Goal: Information Seeking & Learning: Learn about a topic

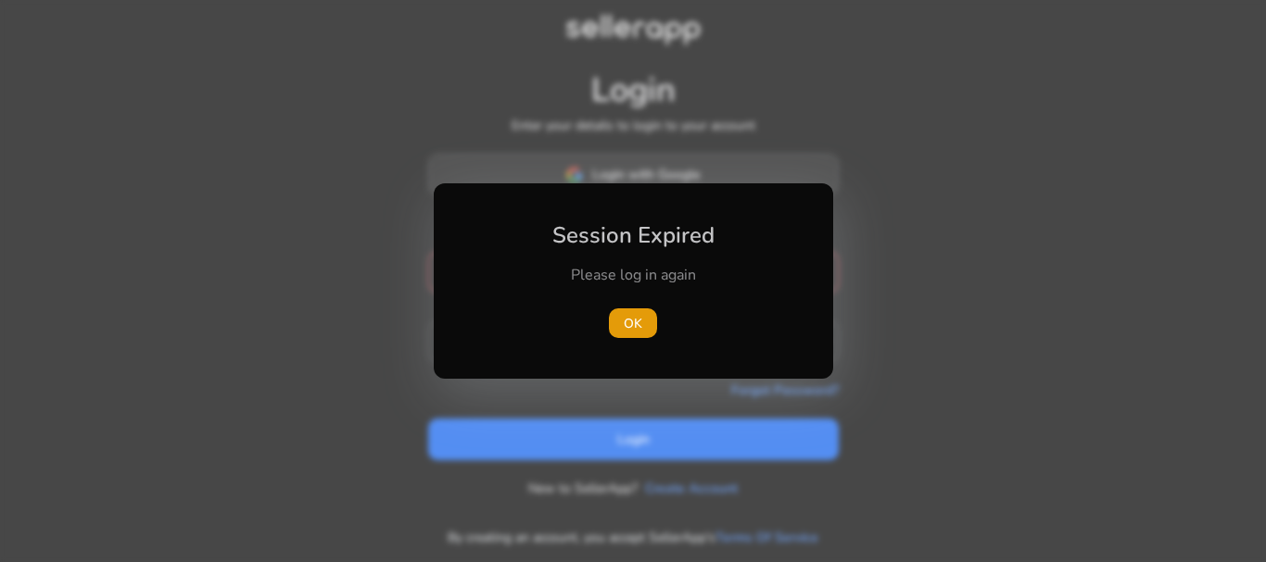
click at [663, 188] on div "Session Expired Please log in again [GEOGRAPHIC_DATA]" at bounding box center [633, 281] width 399 height 196
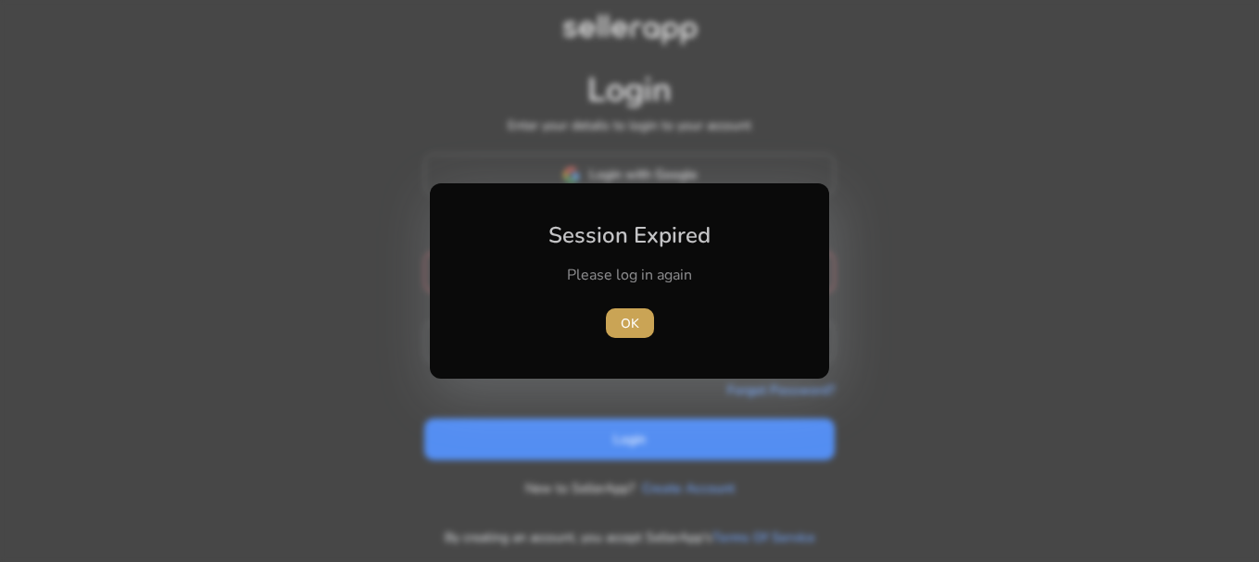
click at [621, 322] on span "OK" at bounding box center [630, 323] width 19 height 19
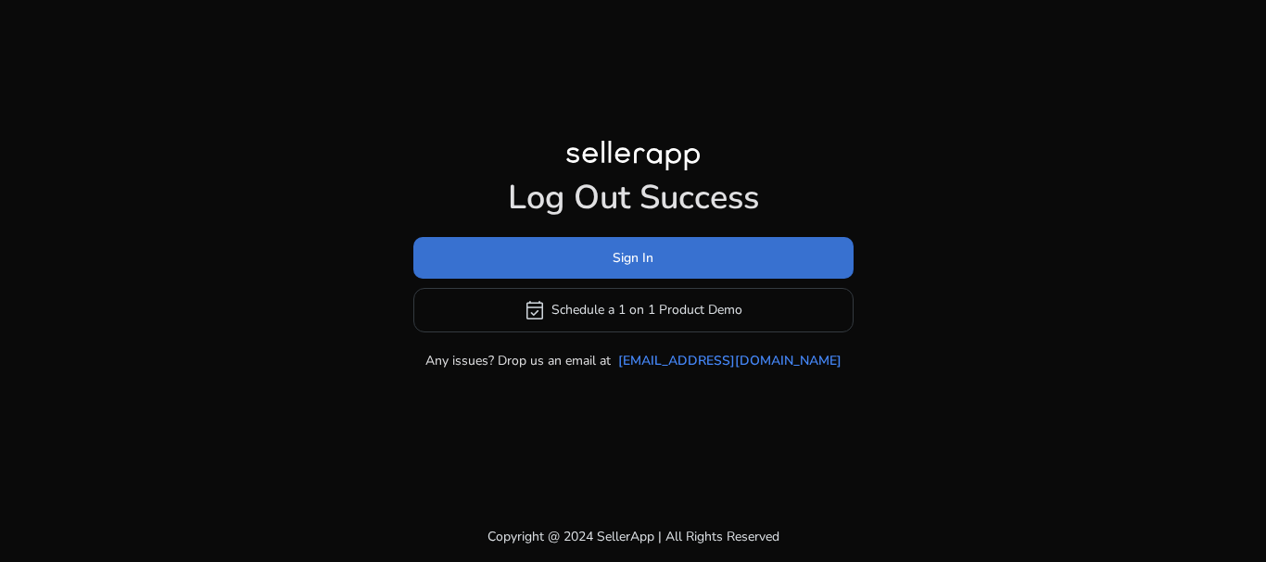
click at [596, 258] on span at bounding box center [633, 257] width 440 height 44
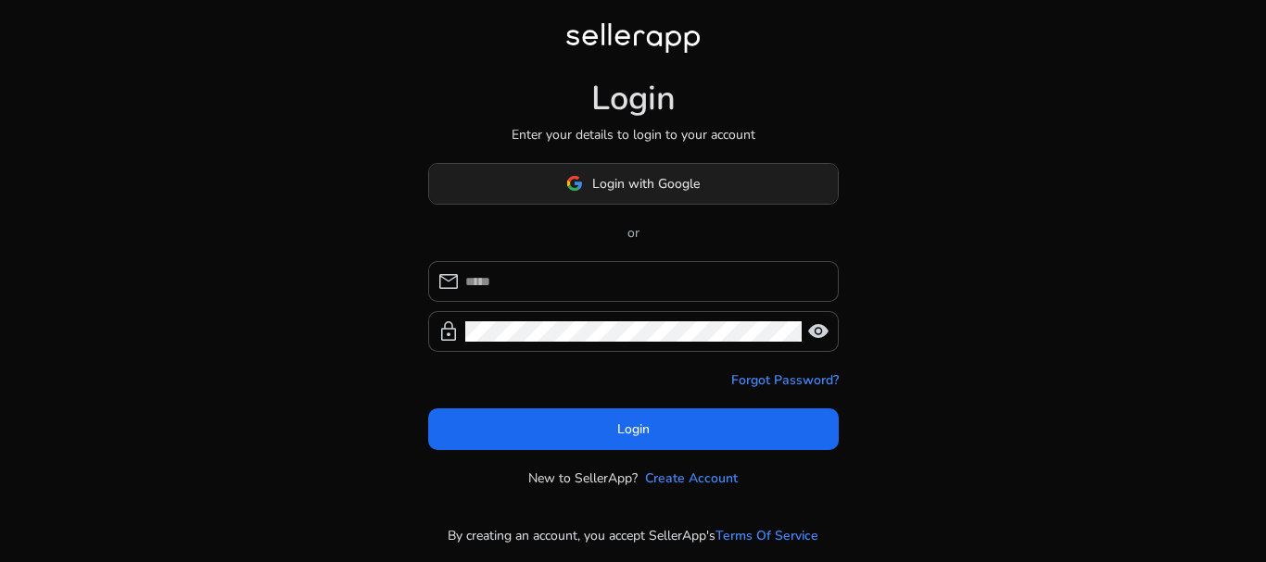
click at [590, 180] on span "Login with Google" at bounding box center [632, 183] width 133 height 19
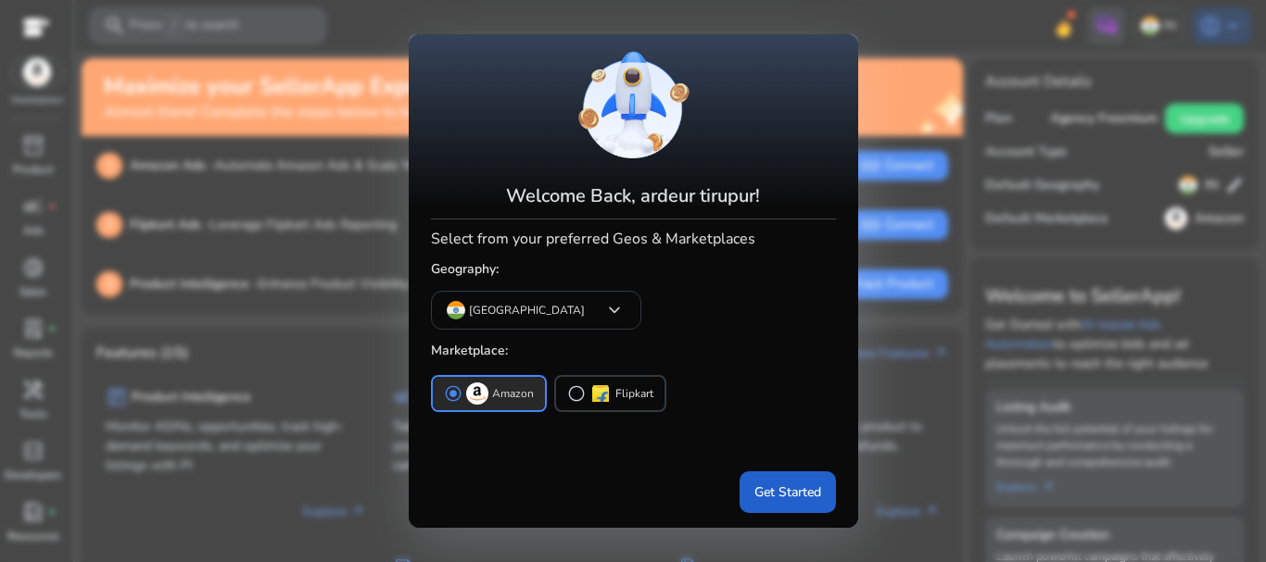
click at [763, 494] on span "Get Started" at bounding box center [787, 492] width 67 height 19
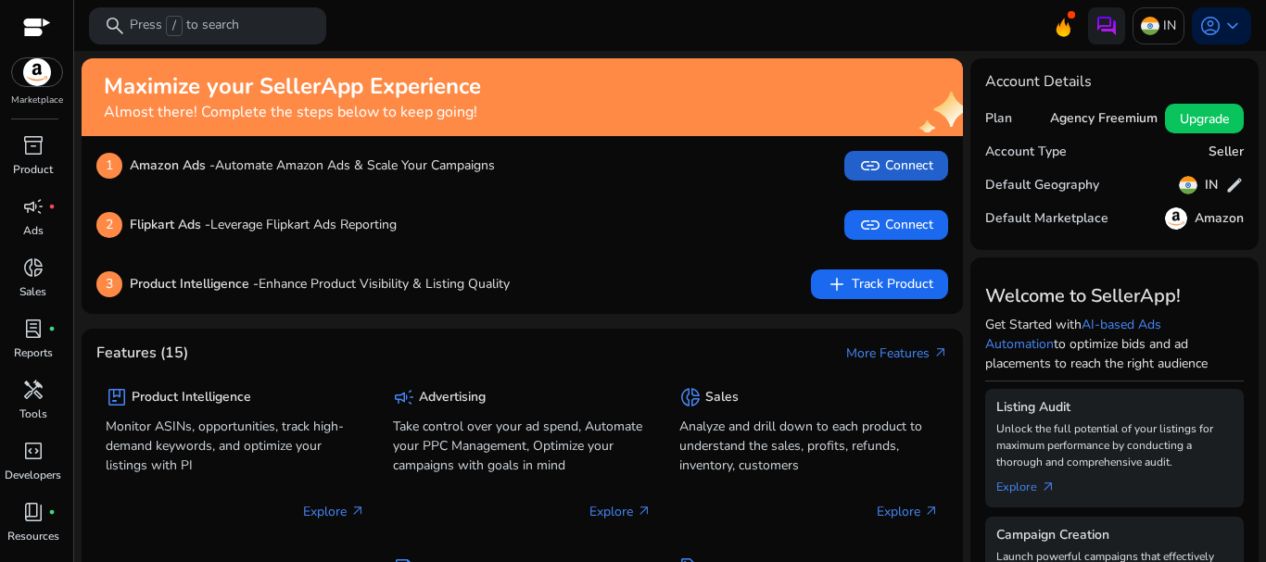
click at [895, 164] on span "link Connect" at bounding box center [896, 166] width 74 height 22
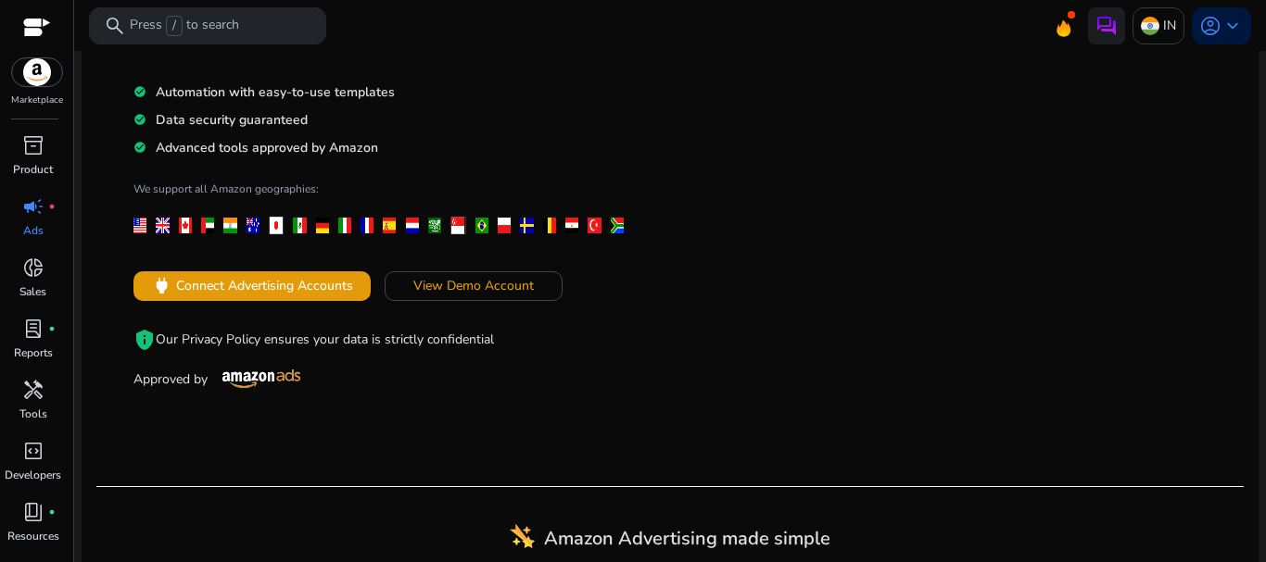
scroll to position [278, 0]
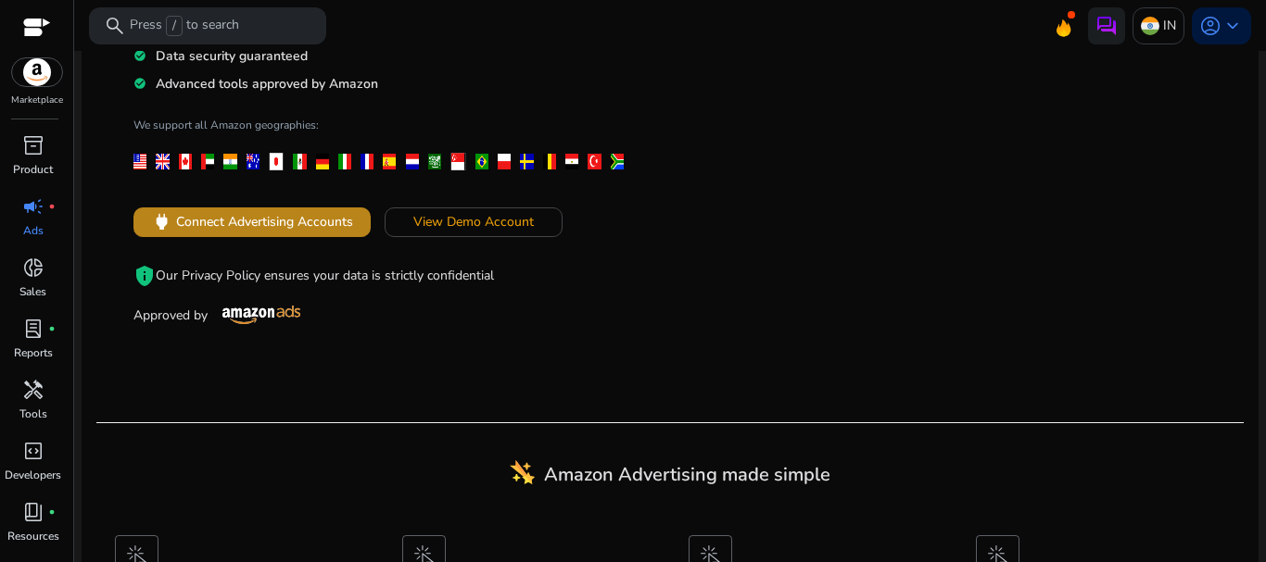
click at [306, 221] on span "Connect Advertising Accounts" at bounding box center [264, 221] width 177 height 19
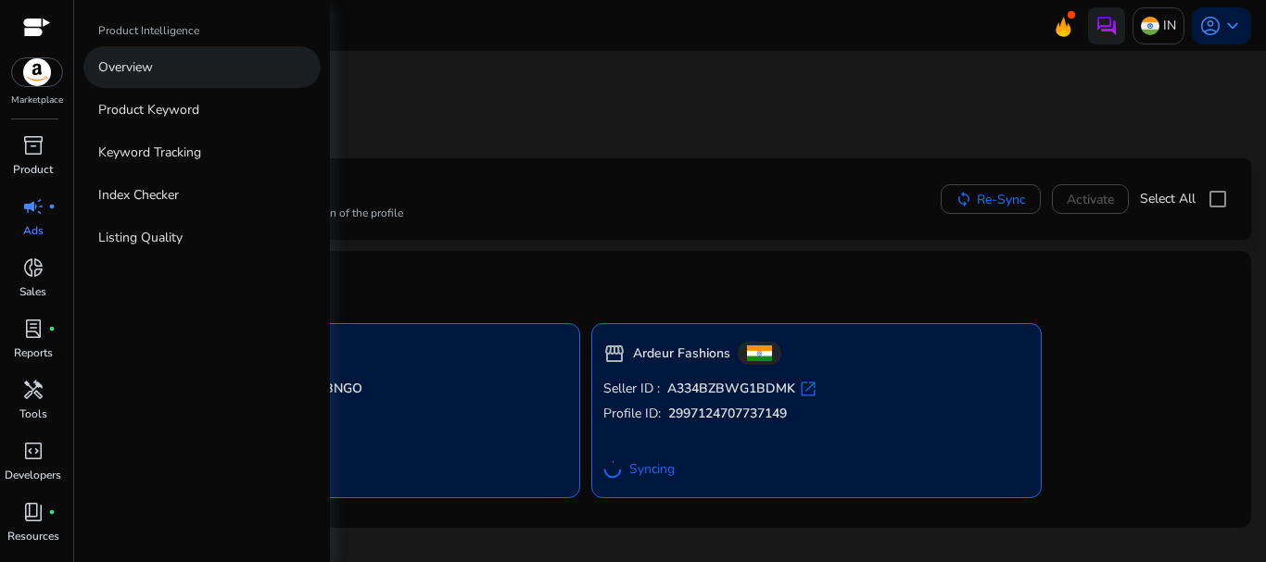
click at [135, 67] on p "Overview" at bounding box center [125, 66] width 55 height 19
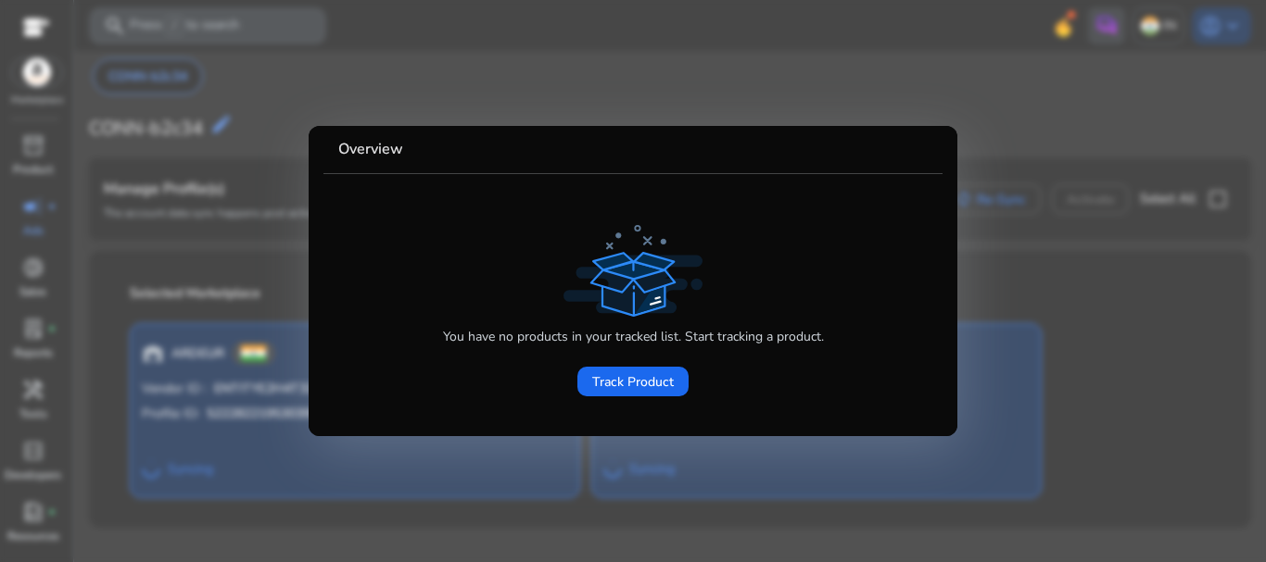
click at [249, 230] on div at bounding box center [633, 281] width 1266 height 562
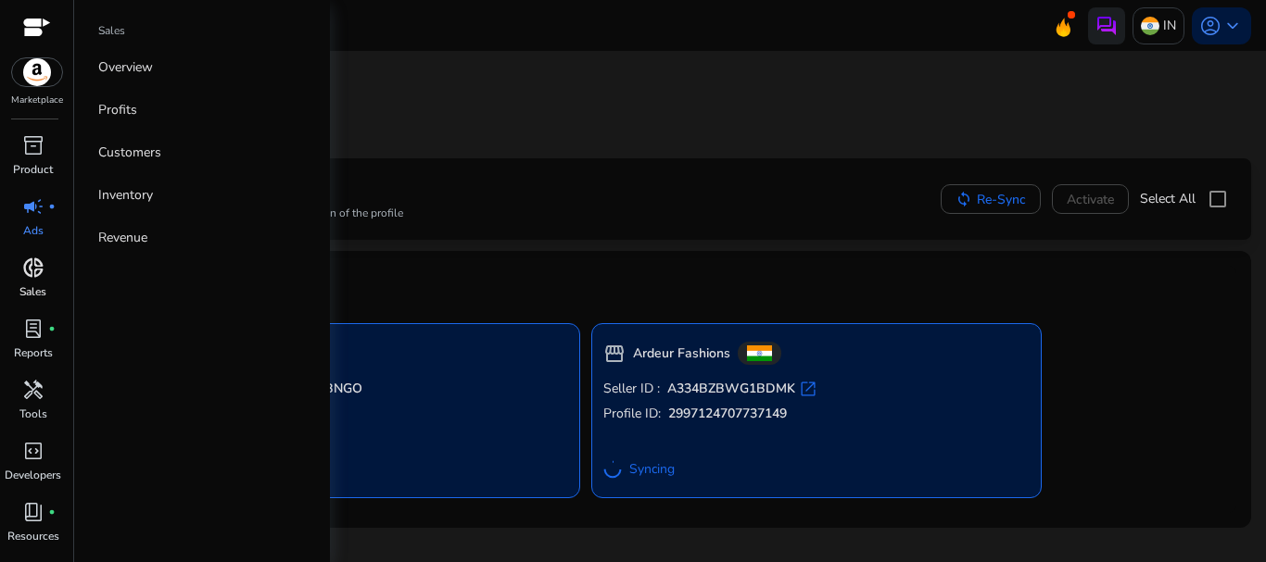
click at [32, 278] on span "donut_small" at bounding box center [33, 268] width 22 height 22
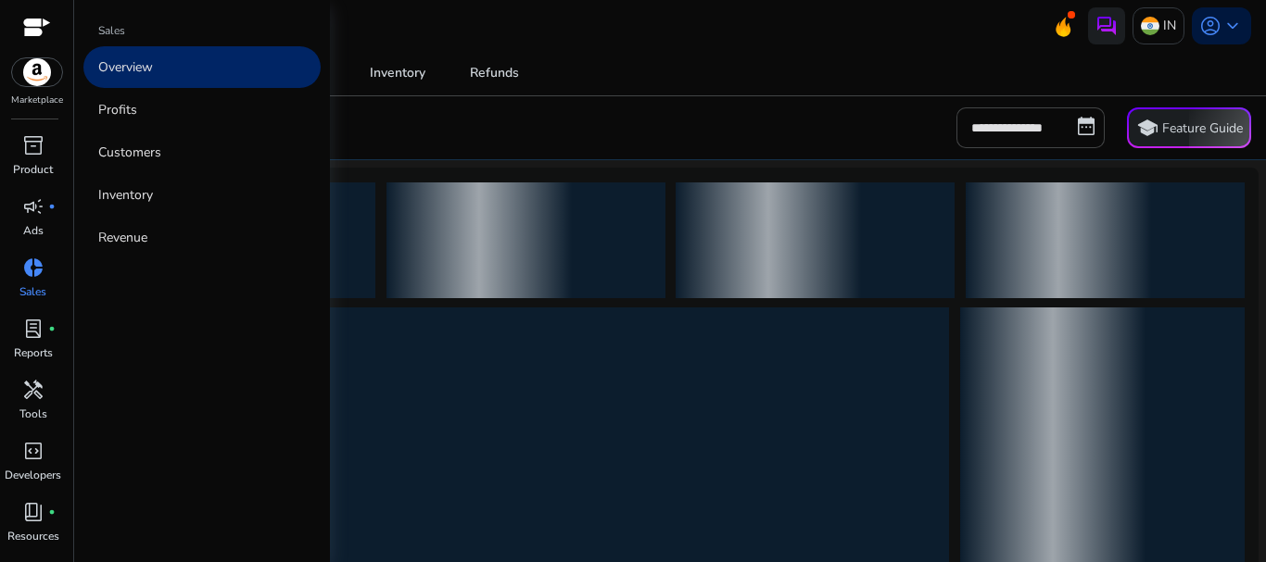
click at [125, 71] on p "Overview" at bounding box center [125, 66] width 55 height 19
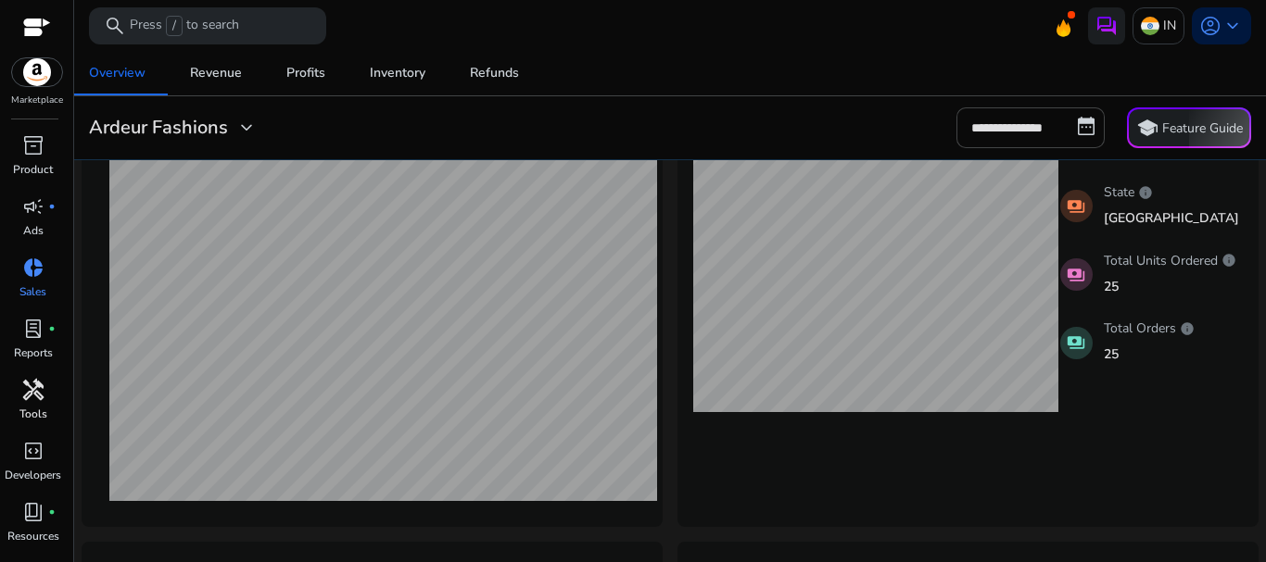
scroll to position [50, 0]
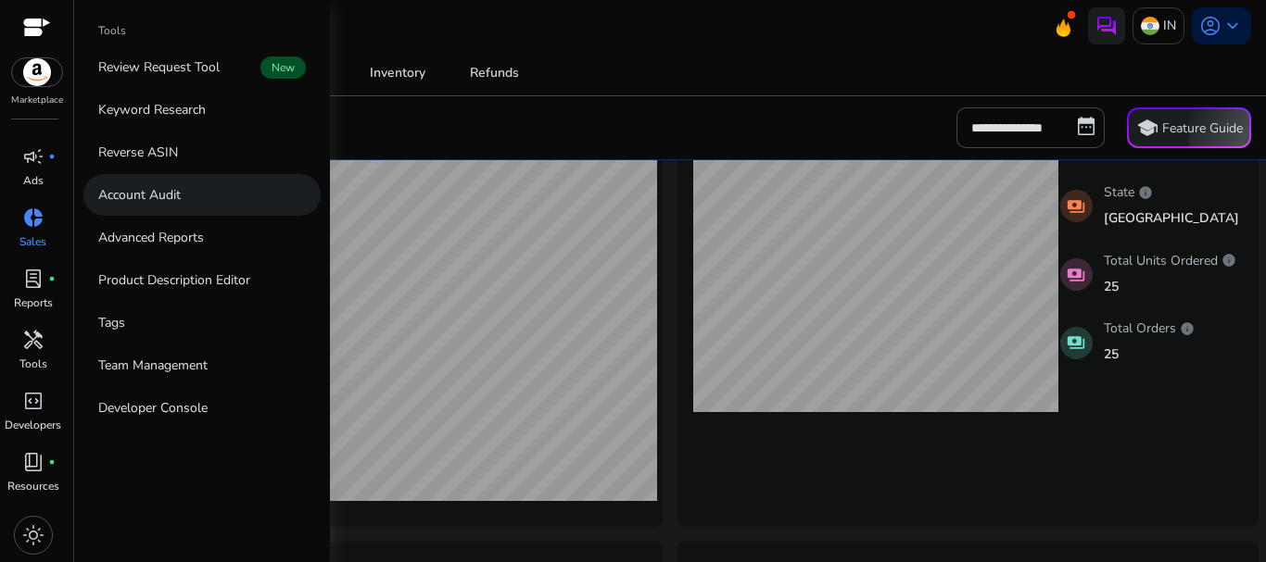
click at [170, 195] on p "Account Audit" at bounding box center [139, 194] width 82 height 19
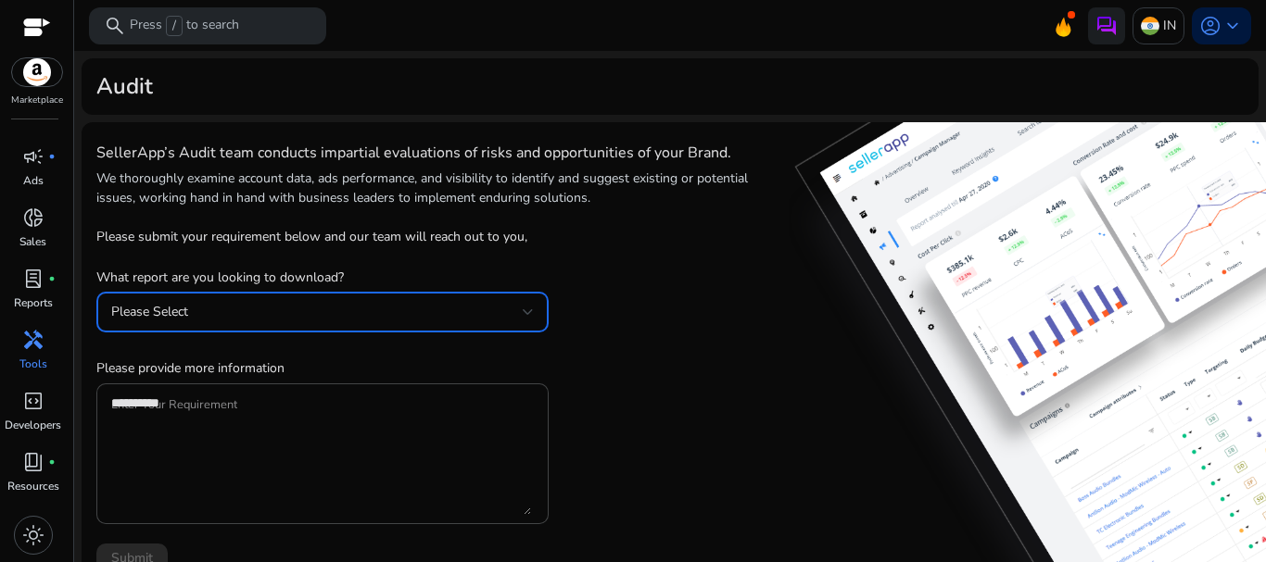
click at [387, 316] on div "Please Select" at bounding box center [316, 312] width 411 height 20
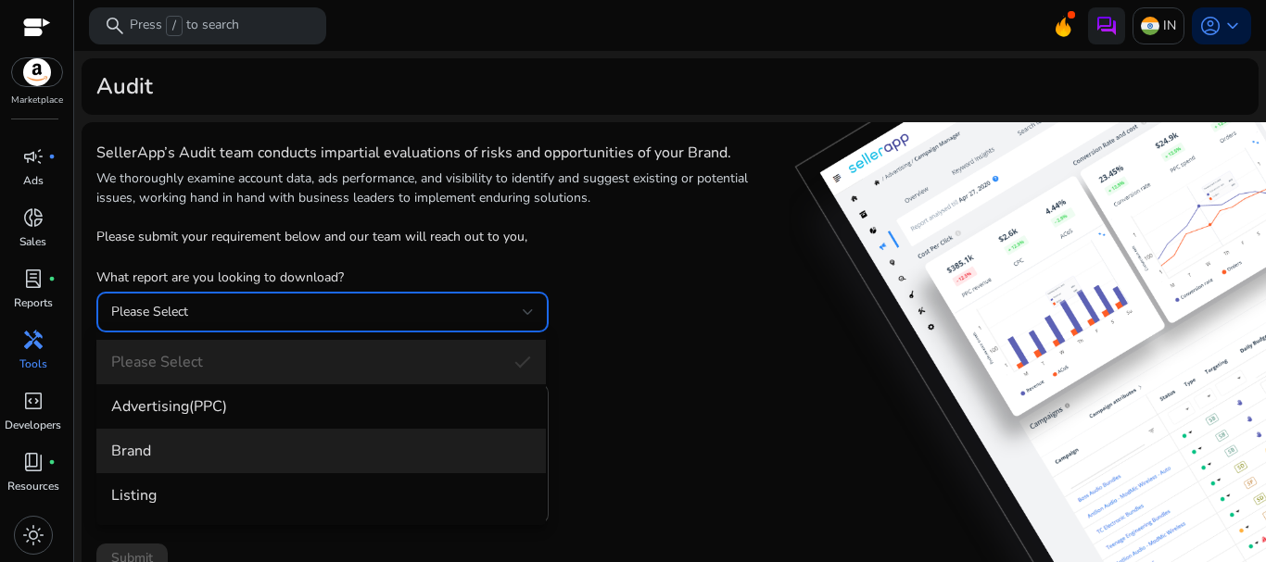
click at [294, 435] on mat-option "Brand" at bounding box center [320, 451] width 449 height 44
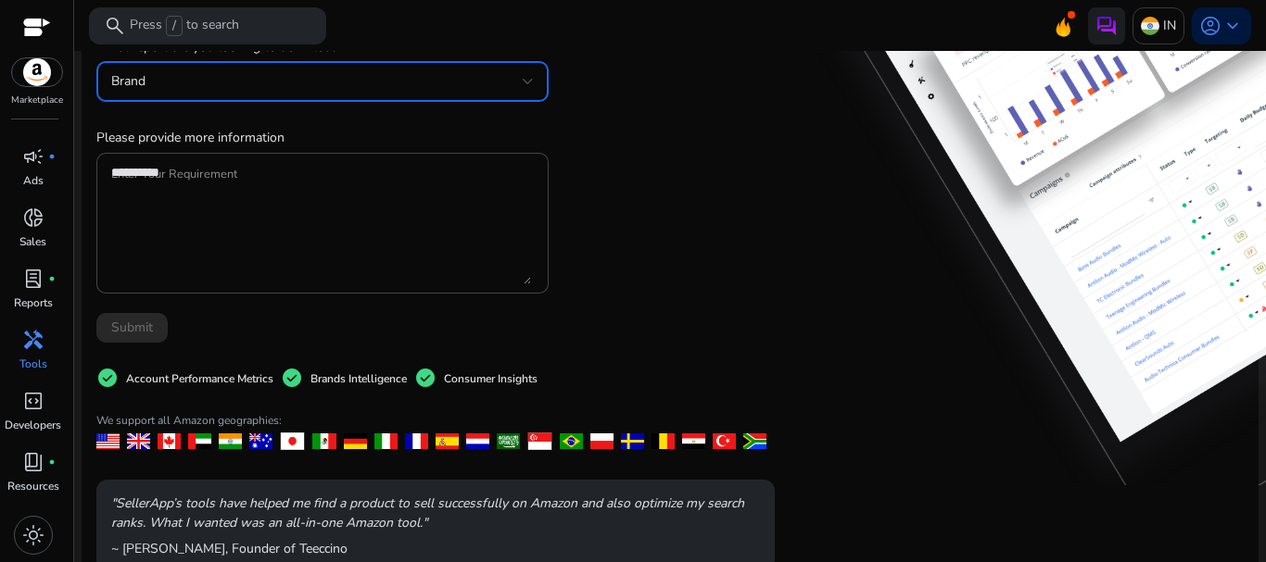
scroll to position [185, 0]
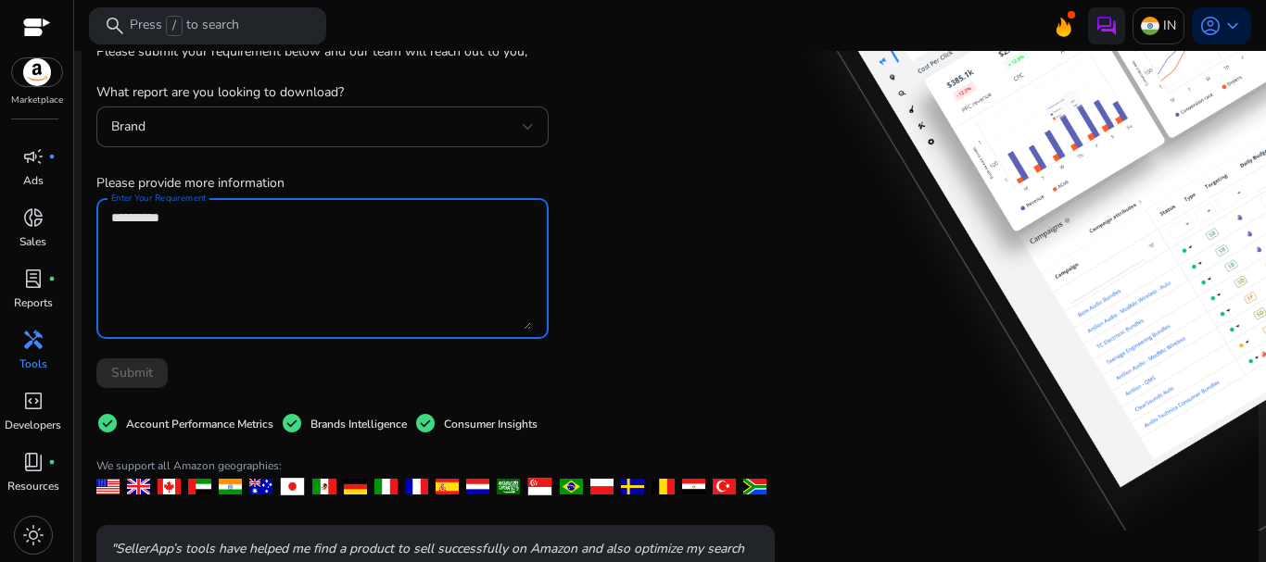
click at [197, 258] on textarea "Enter Your Requirement" at bounding box center [321, 269] width 420 height 122
click at [226, 127] on div "Brand" at bounding box center [316, 127] width 411 height 20
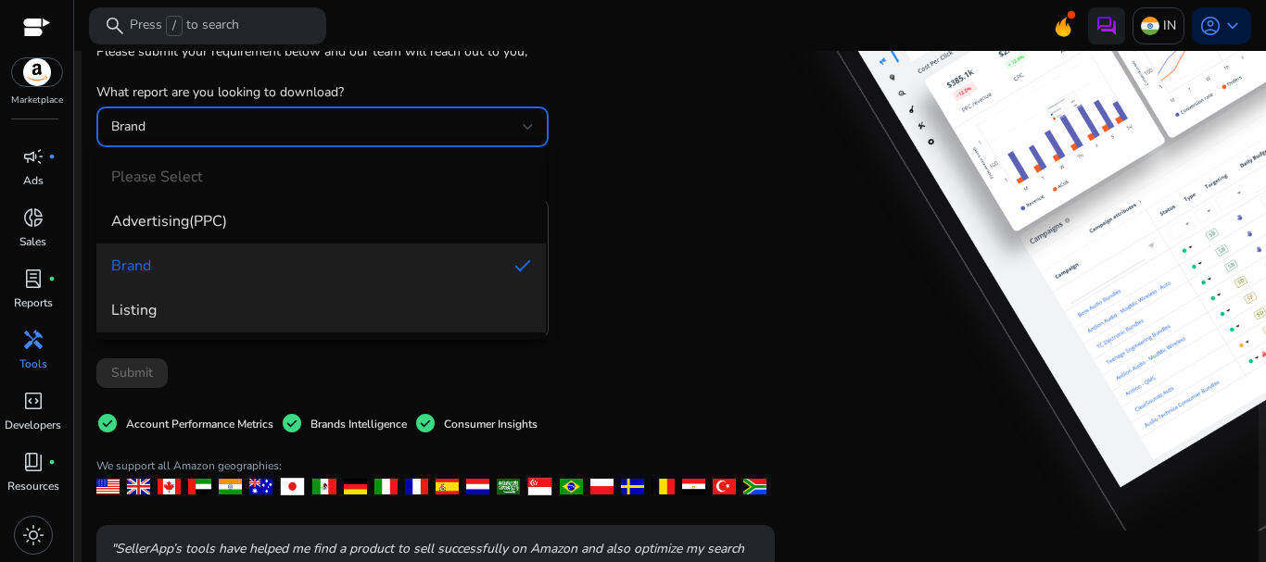
click at [175, 303] on span "Listing" at bounding box center [321, 310] width 420 height 20
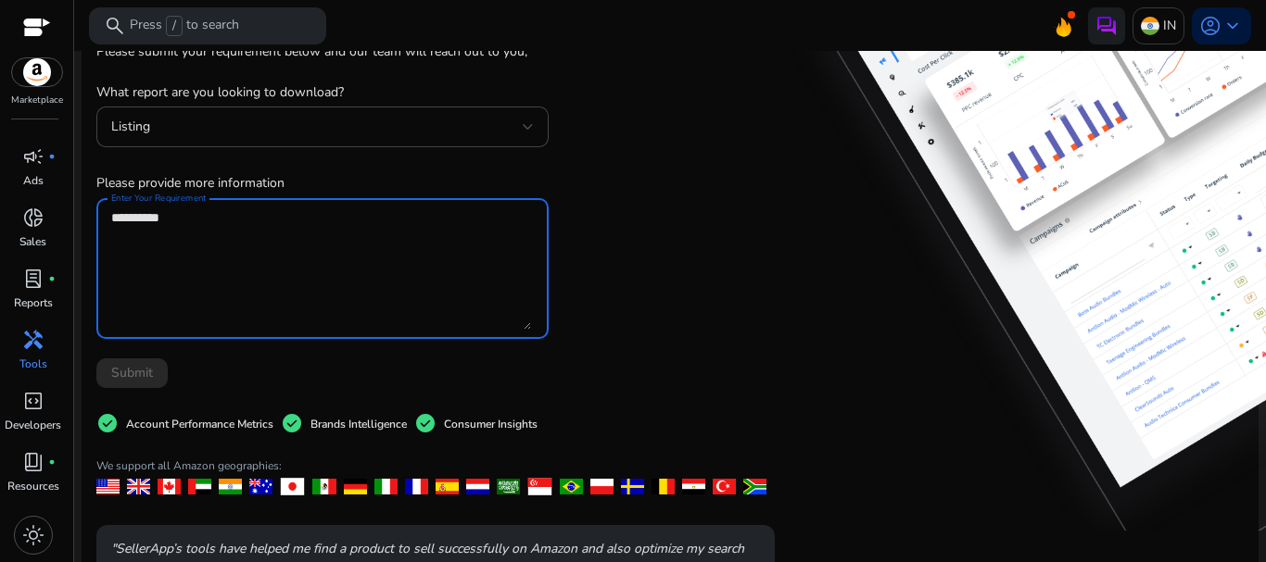
click at [188, 246] on textarea "Enter Your Requirement" at bounding box center [321, 269] width 420 height 122
type textarea "**********"
click at [208, 368] on div "Submit" at bounding box center [322, 374] width 452 height 30
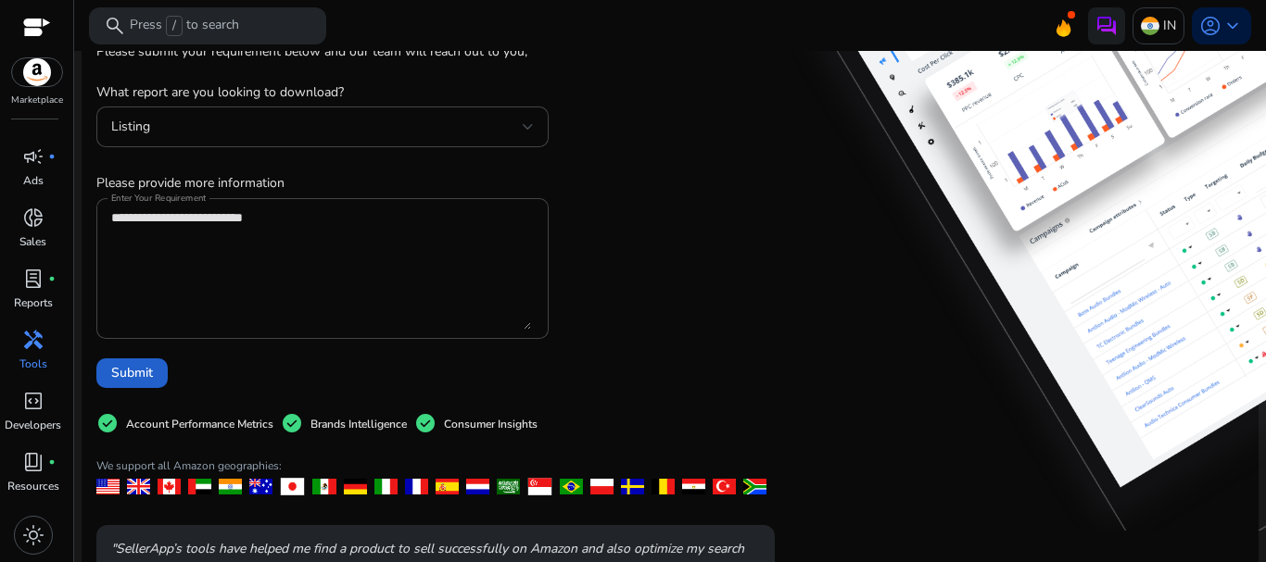
click at [154, 371] on span at bounding box center [131, 373] width 71 height 44
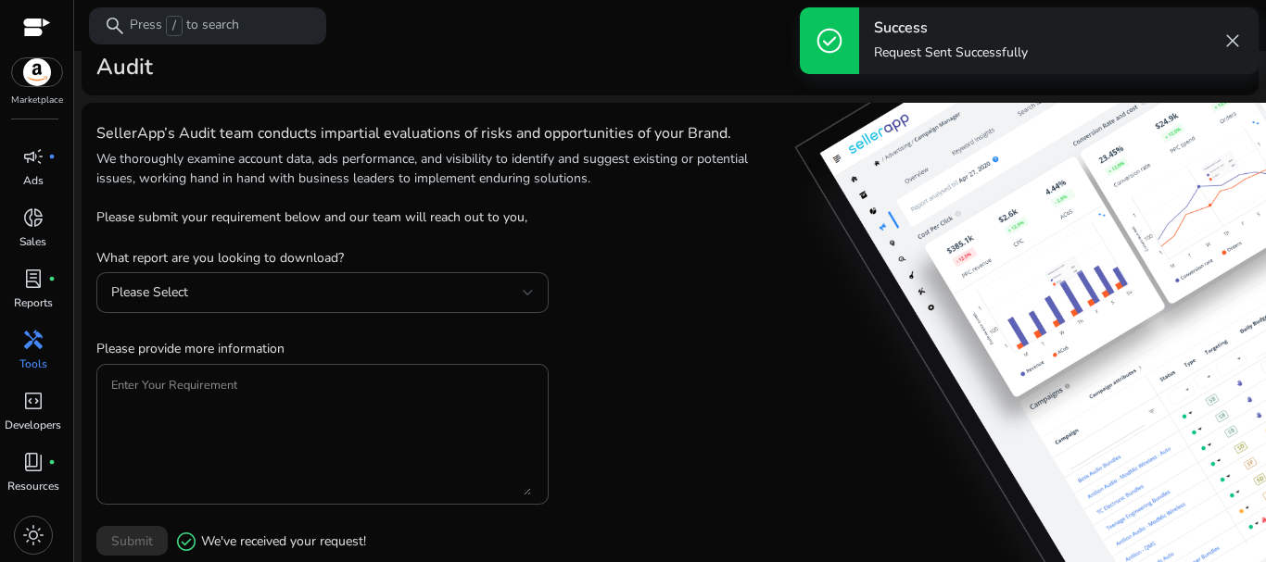
scroll to position [0, 0]
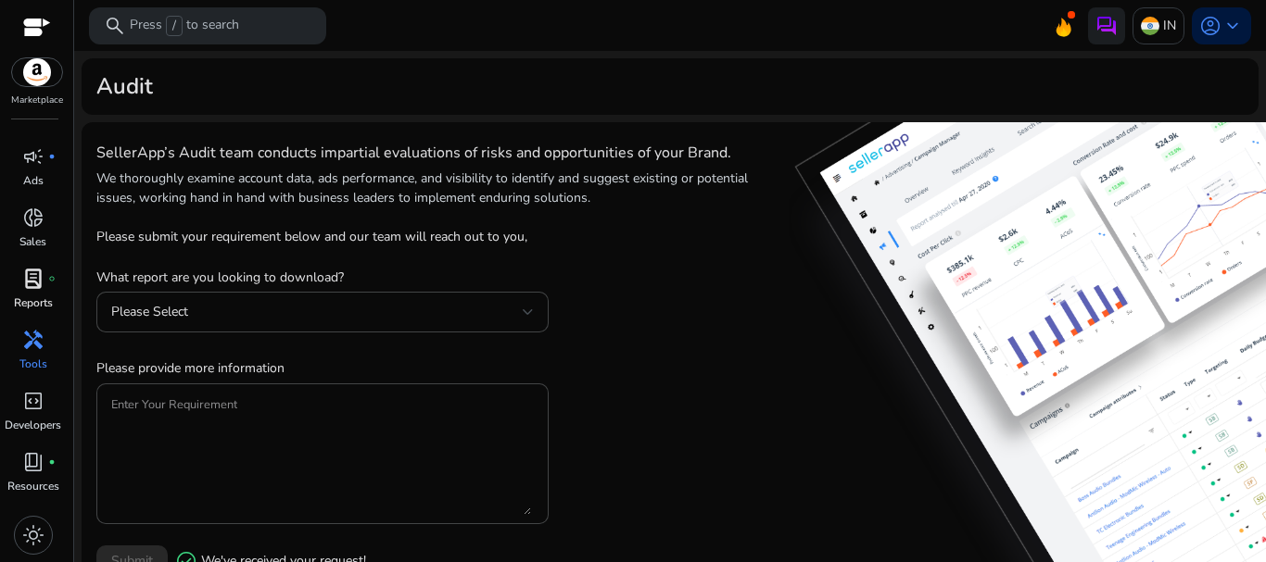
click at [34, 297] on p "Reports" at bounding box center [33, 303] width 39 height 17
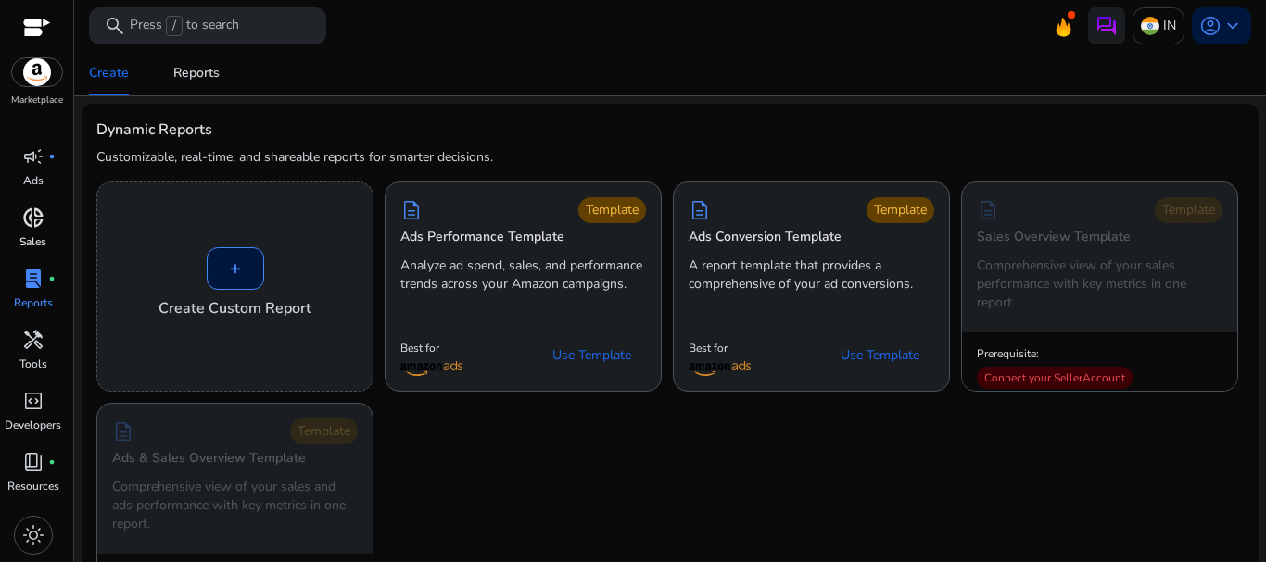
click at [34, 234] on p "Sales" at bounding box center [32, 242] width 27 height 17
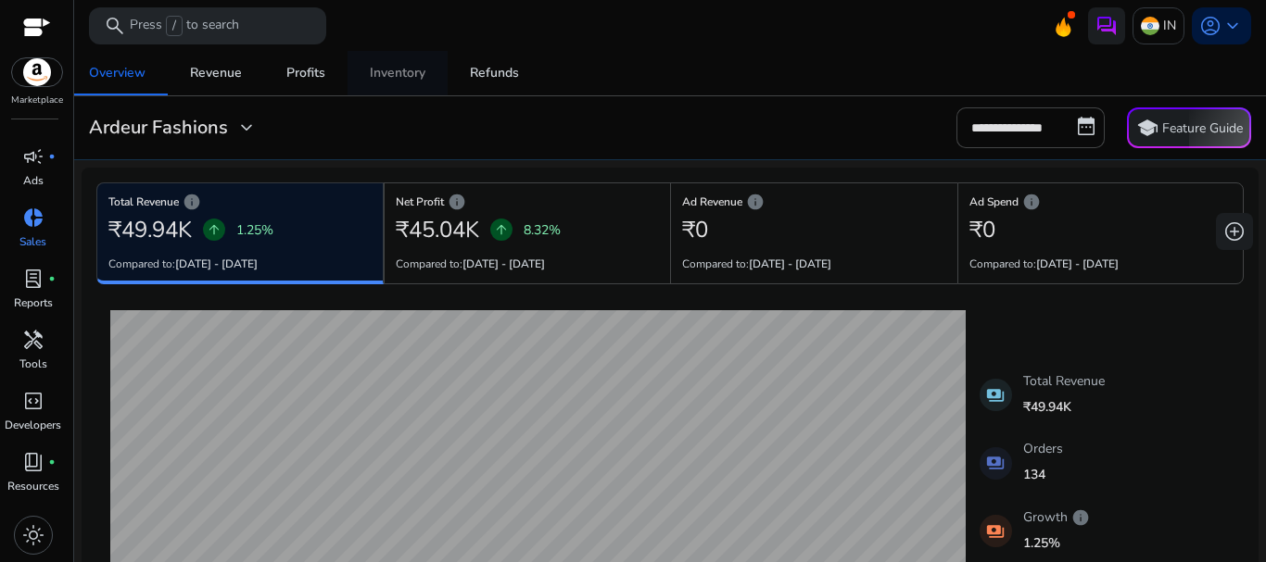
click at [403, 76] on div "Inventory" at bounding box center [398, 73] width 56 height 13
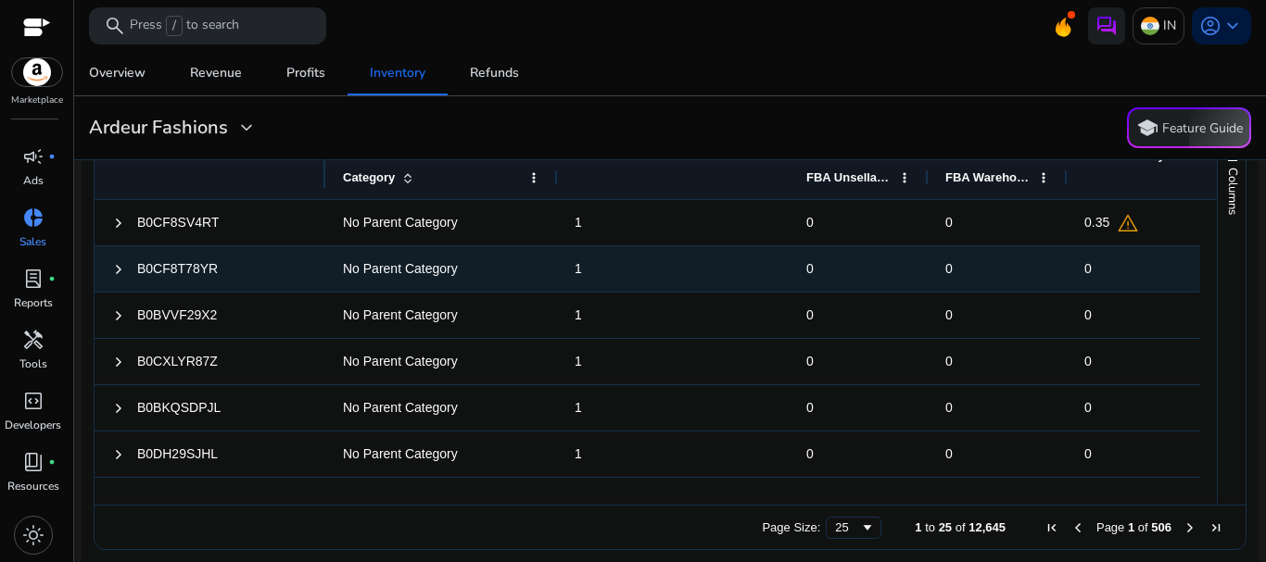
scroll to position [827, 0]
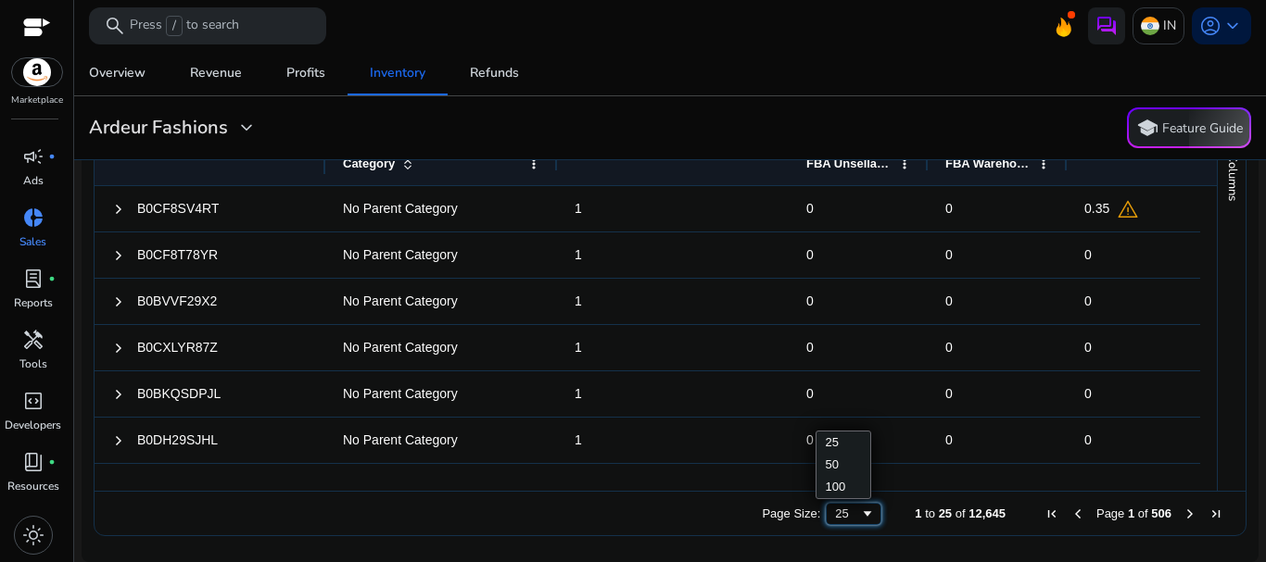
click at [860, 513] on span "Page Size" at bounding box center [867, 514] width 15 height 15
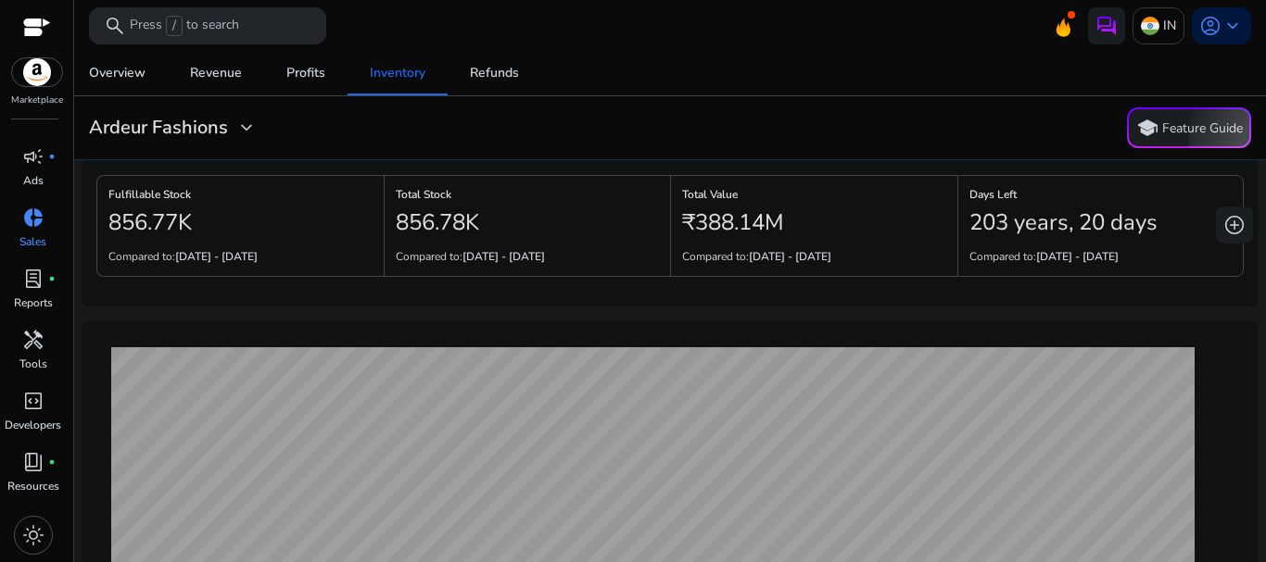
scroll to position [0, 0]
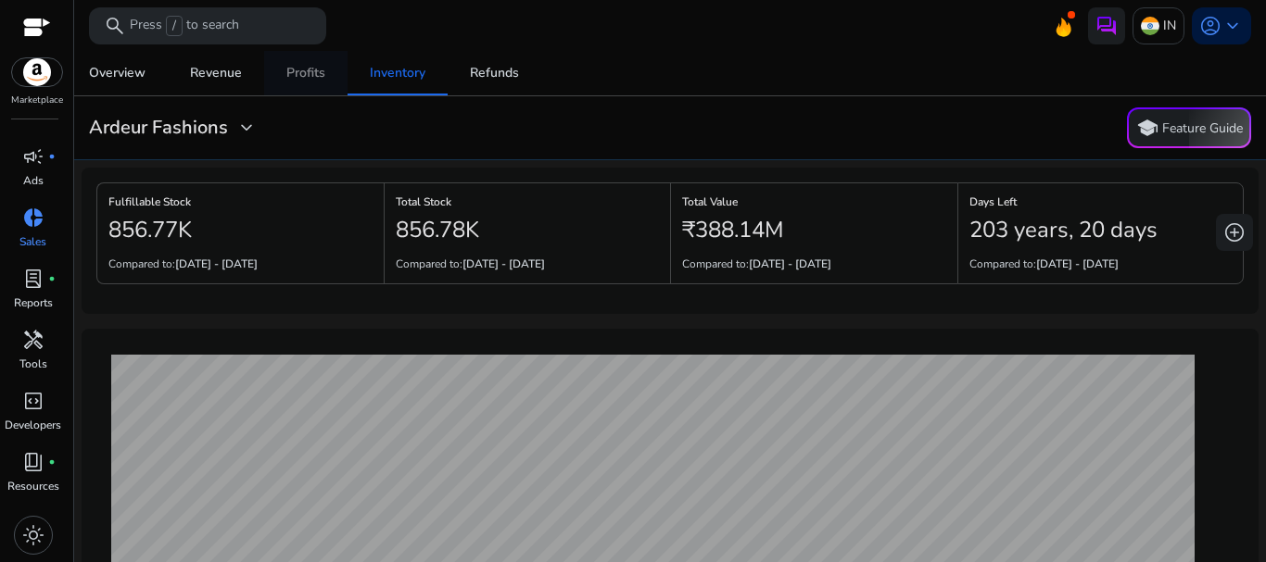
click at [306, 80] on div "Profits" at bounding box center [305, 73] width 39 height 13
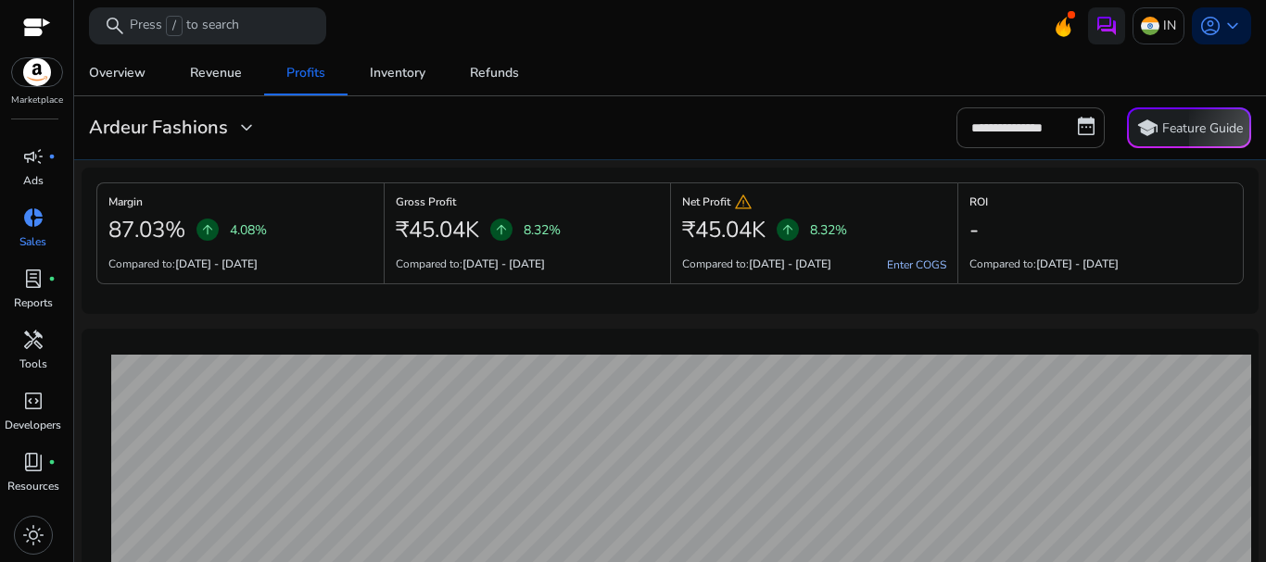
click at [898, 265] on link "Enter COGS" at bounding box center [916, 265] width 59 height 15
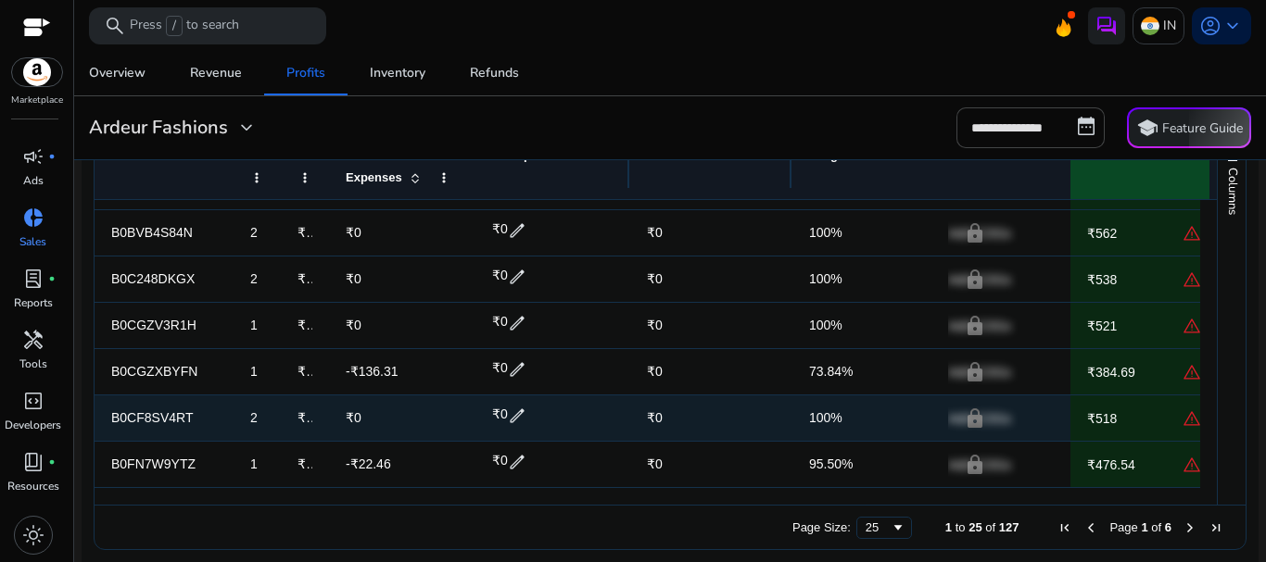
scroll to position [847, 0]
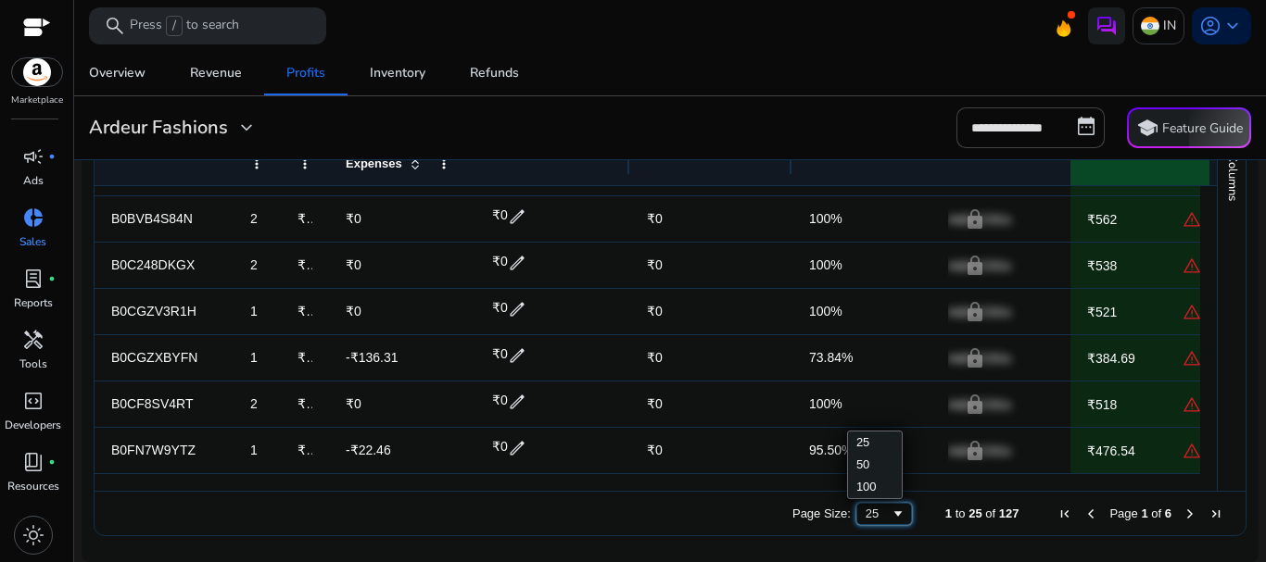
click at [872, 519] on div "25" at bounding box center [878, 514] width 25 height 14
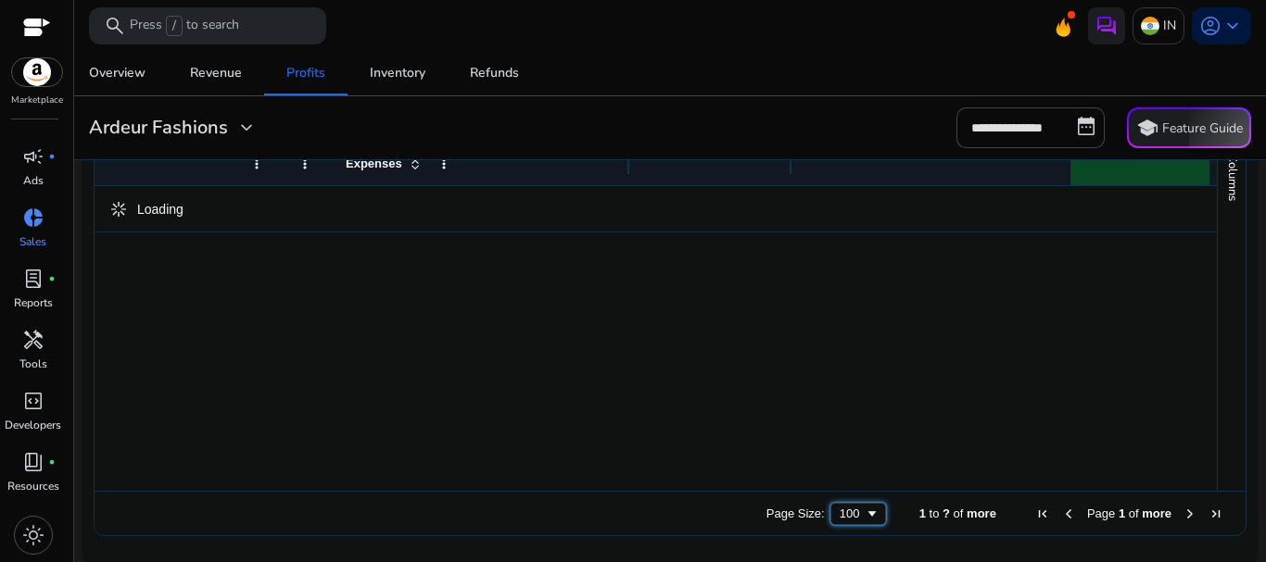
scroll to position [0, 0]
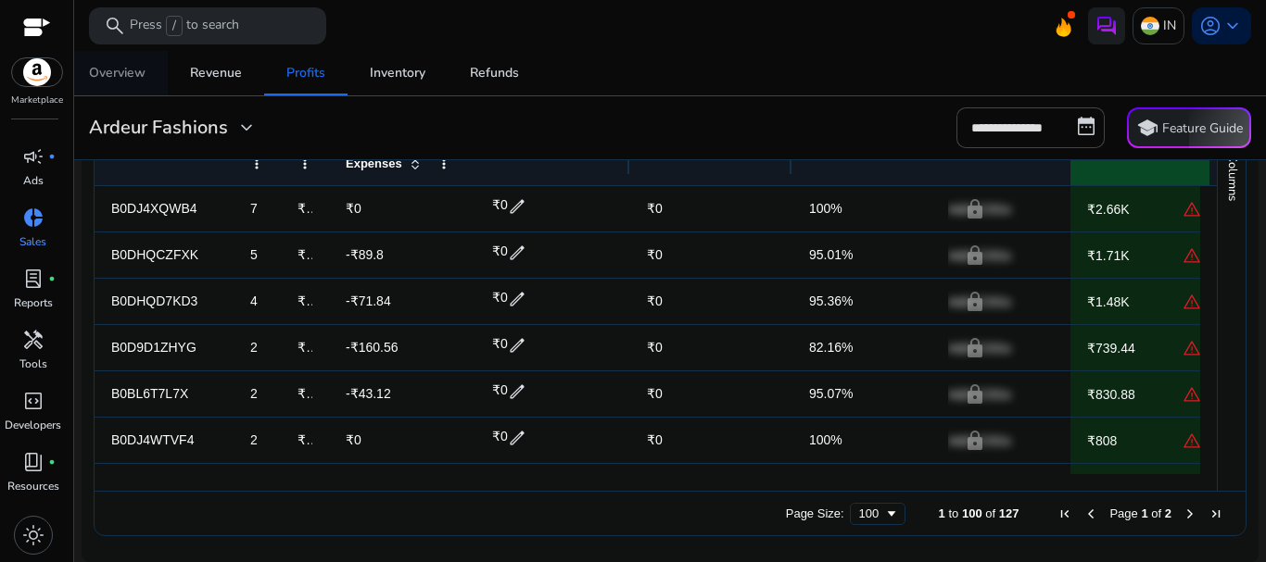
click at [103, 78] on div "Overview" at bounding box center [117, 73] width 57 height 13
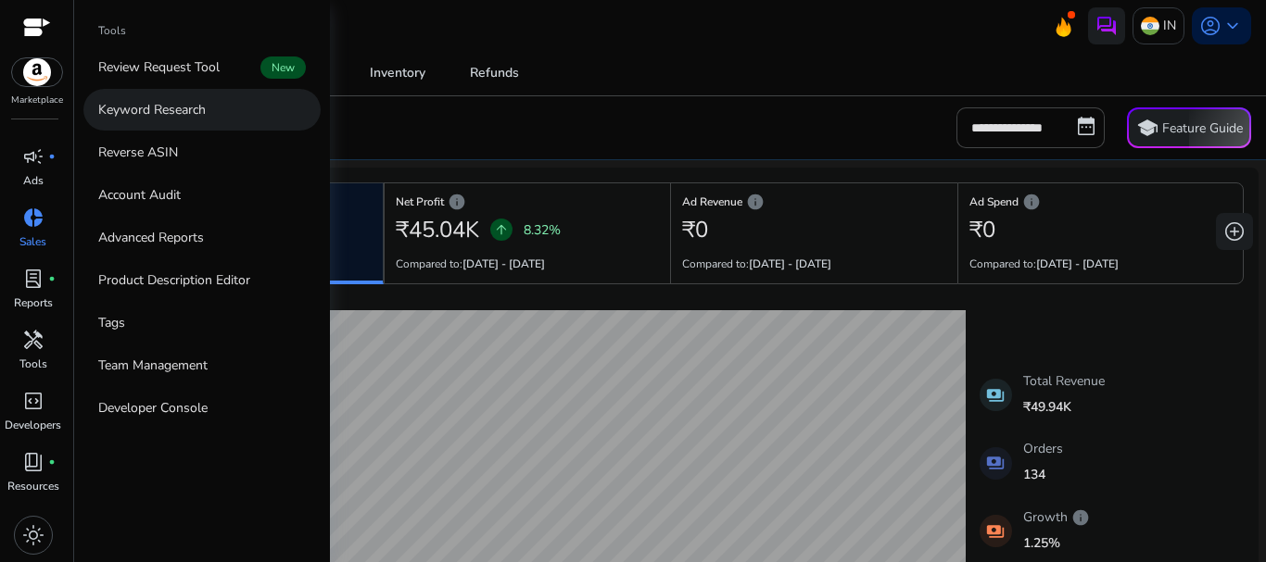
click at [158, 108] on p "Keyword Research" at bounding box center [151, 109] width 107 height 19
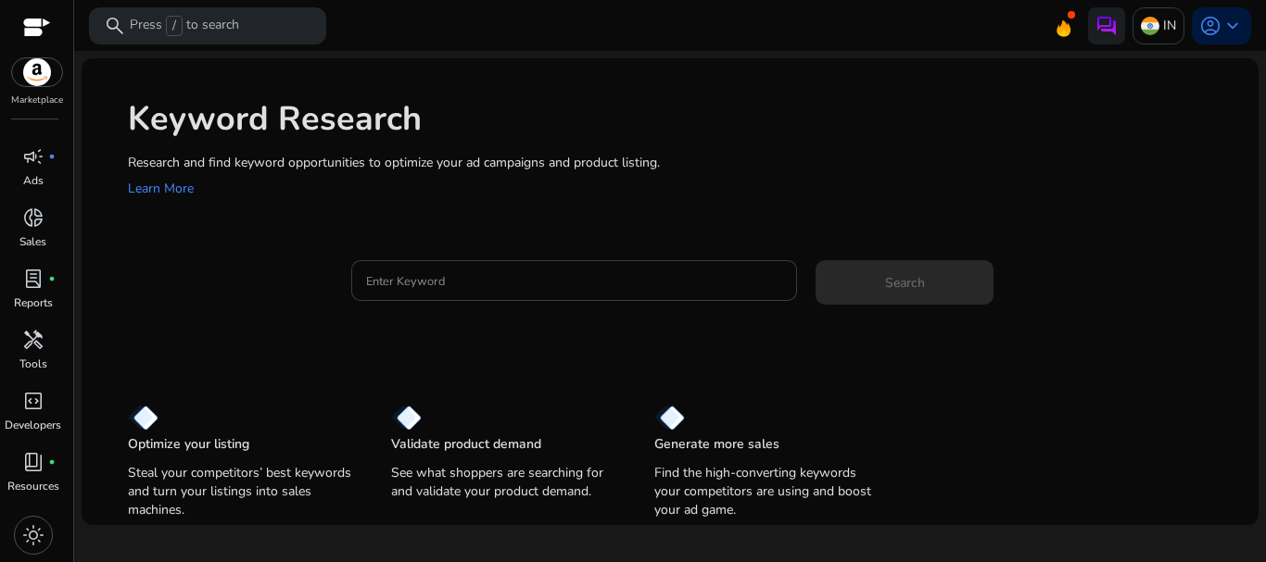
click at [582, 264] on div at bounding box center [574, 280] width 417 height 41
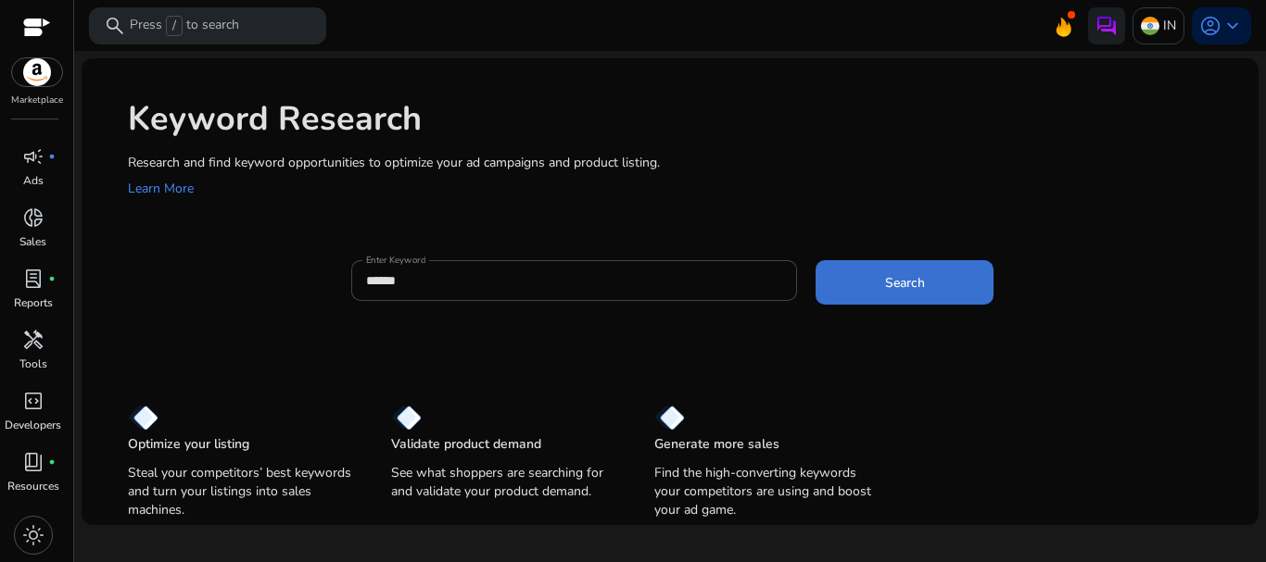
click at [894, 288] on span "Search" at bounding box center [905, 282] width 40 height 19
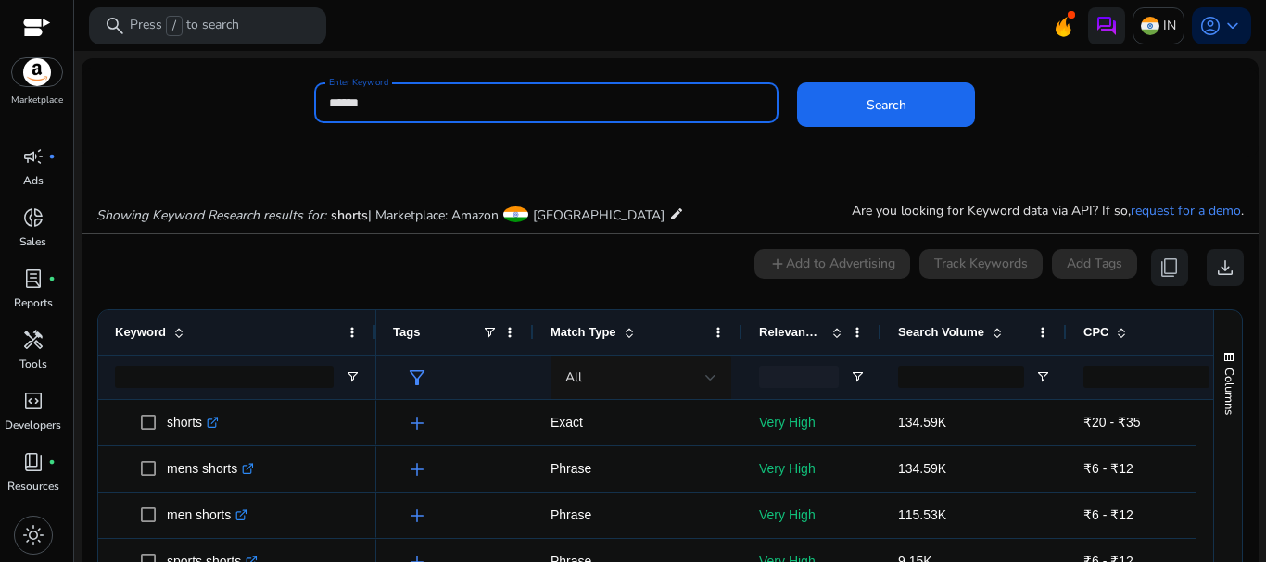
click at [329, 98] on input "******" at bounding box center [547, 103] width 436 height 20
type input "**********"
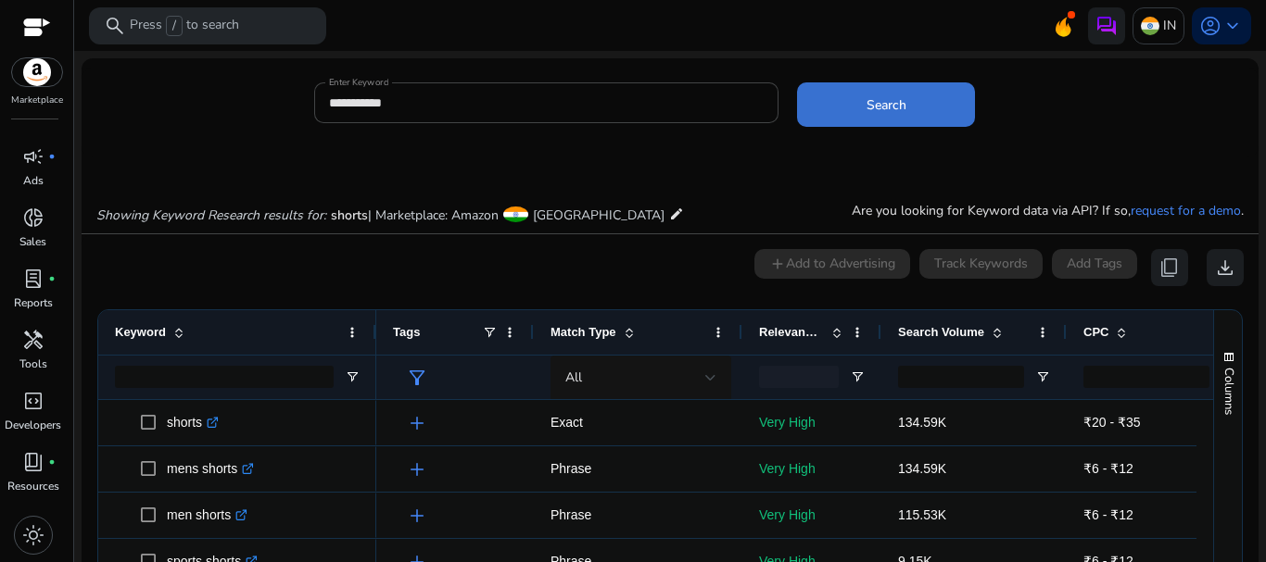
click at [897, 104] on span "Search" at bounding box center [886, 104] width 40 height 19
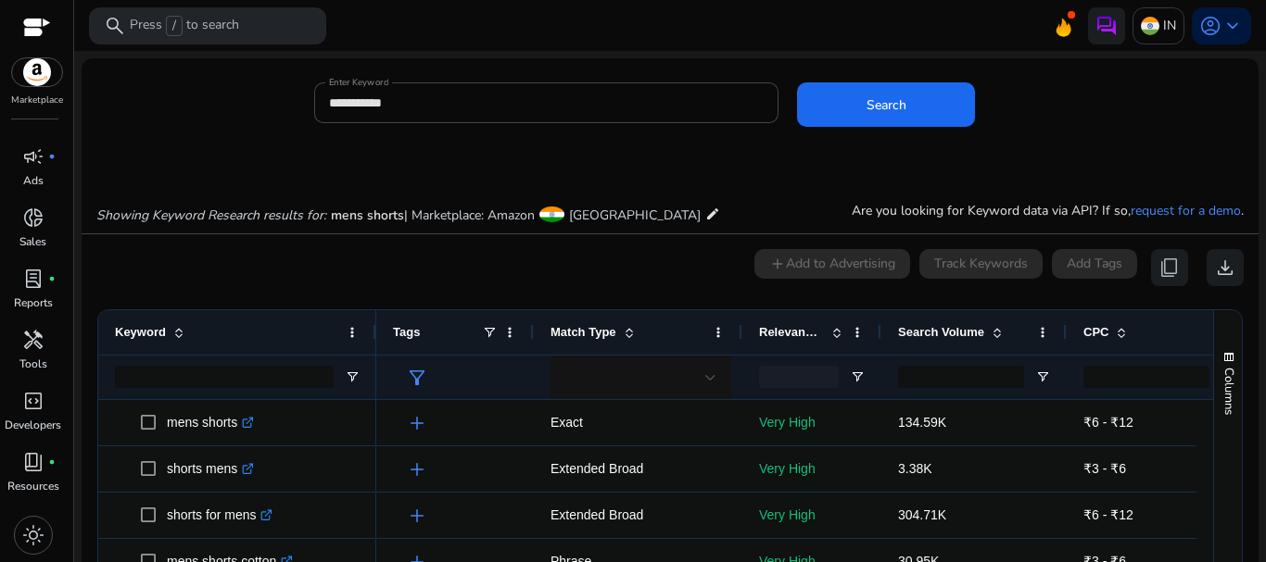
scroll to position [158, 0]
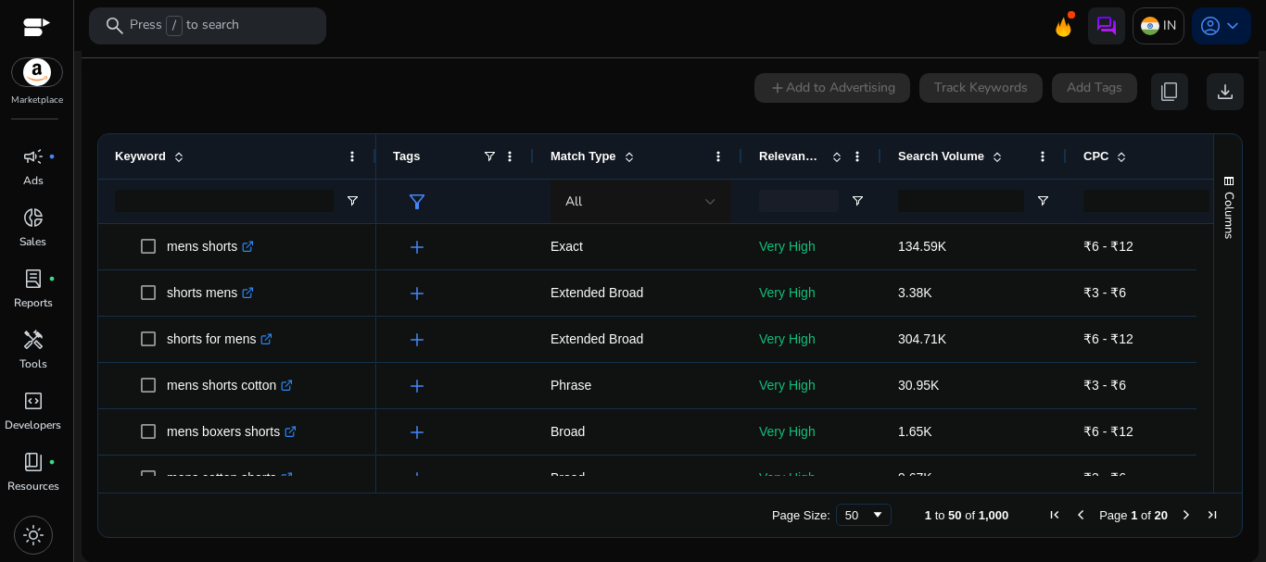
click at [980, 155] on span "Search Volume" at bounding box center [941, 156] width 86 height 14
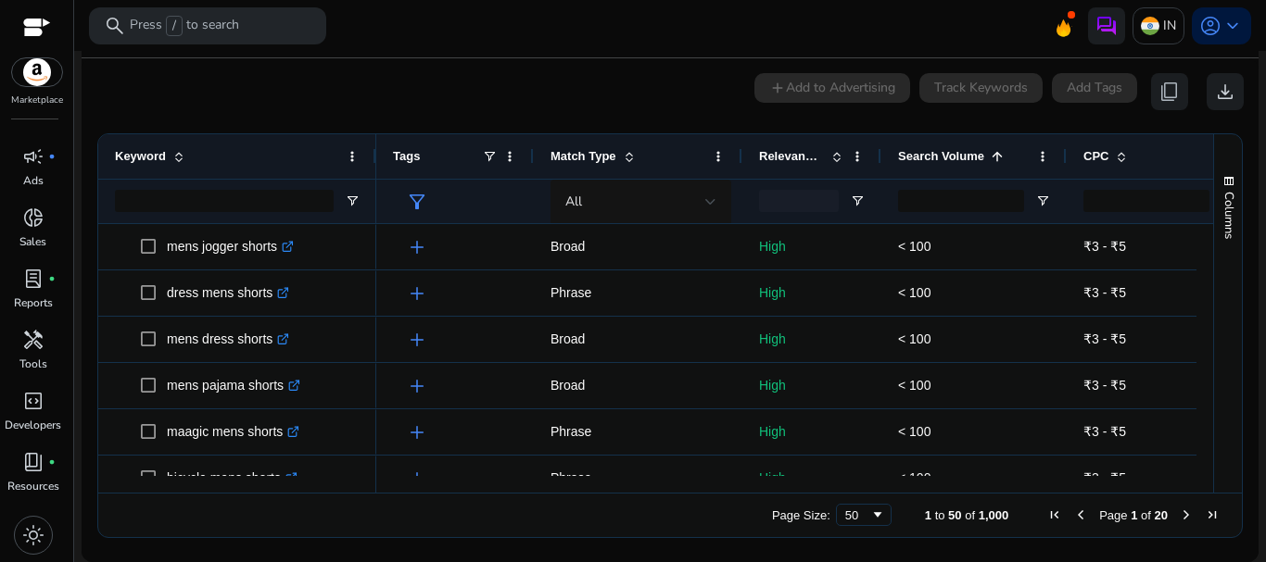
click at [980, 155] on span "Search Volume" at bounding box center [941, 156] width 86 height 14
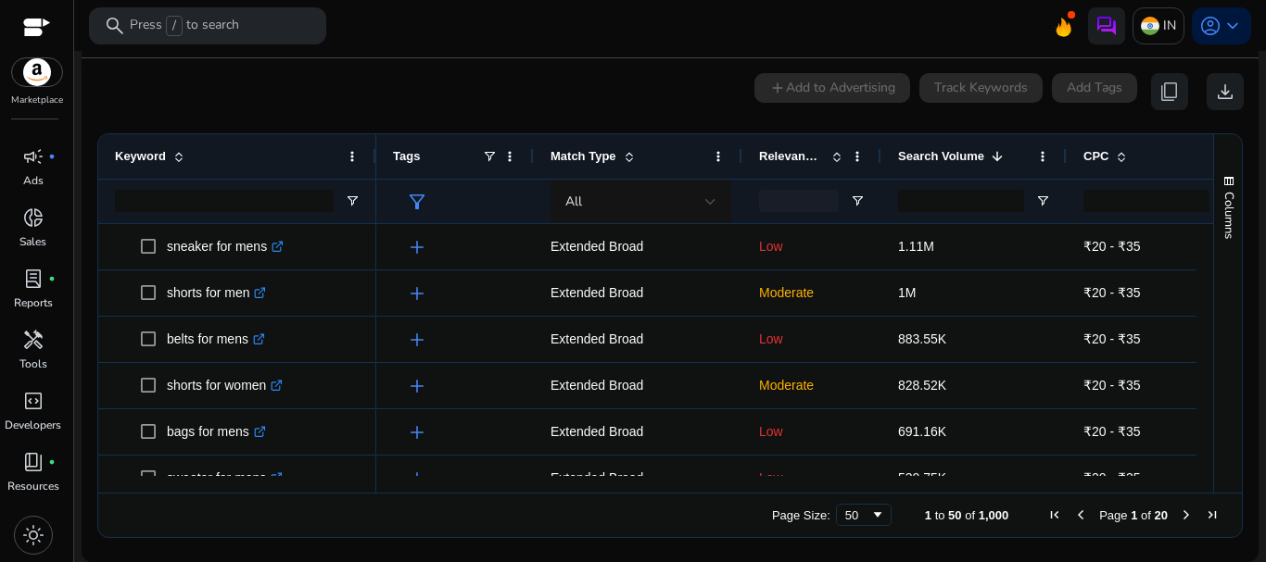
click at [980, 155] on span "Search Volume" at bounding box center [941, 156] width 86 height 14
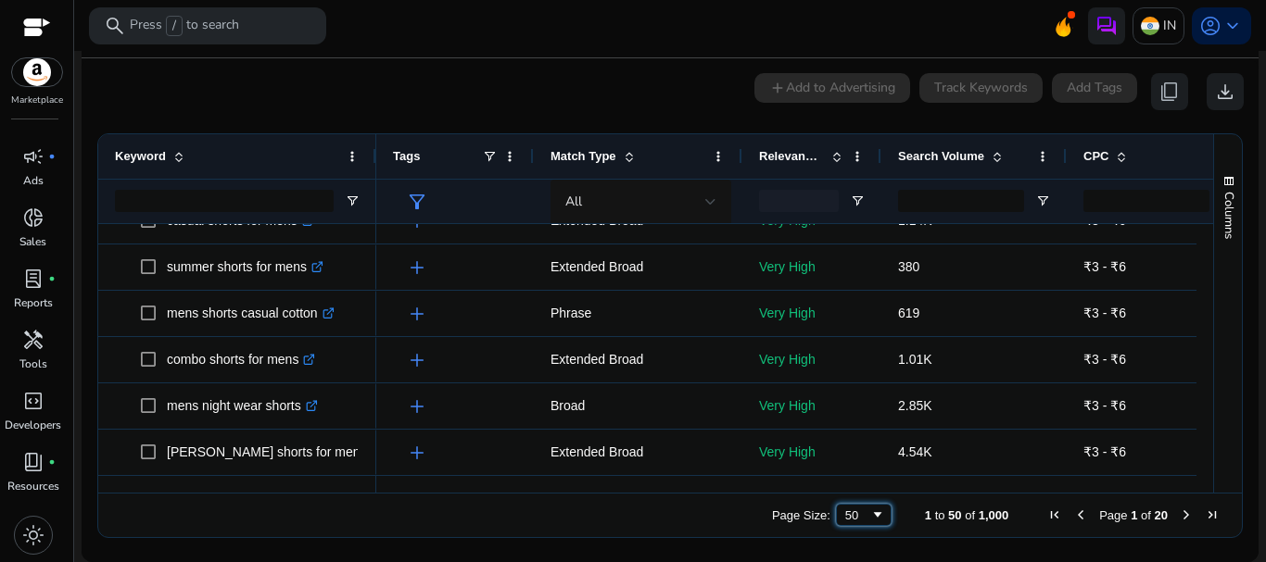
click at [856, 509] on div "50" at bounding box center [857, 516] width 25 height 14
click at [898, 519] on div "Page Size: 100 1 to 100 of 1,000 Page 1 of 10" at bounding box center [670, 515] width 1144 height 44
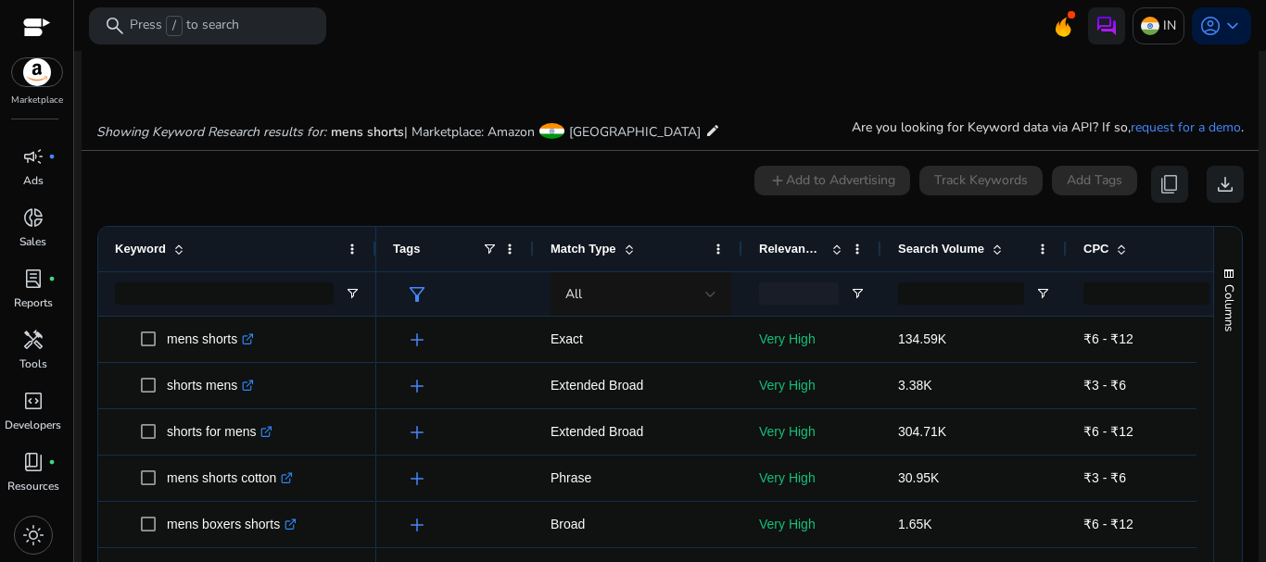
drag, startPoint x: 1257, startPoint y: 245, endPoint x: 1264, endPoint y: 351, distance: 106.8
click at [1264, 351] on mat-sidenav-content "**********" at bounding box center [670, 281] width 1192 height 562
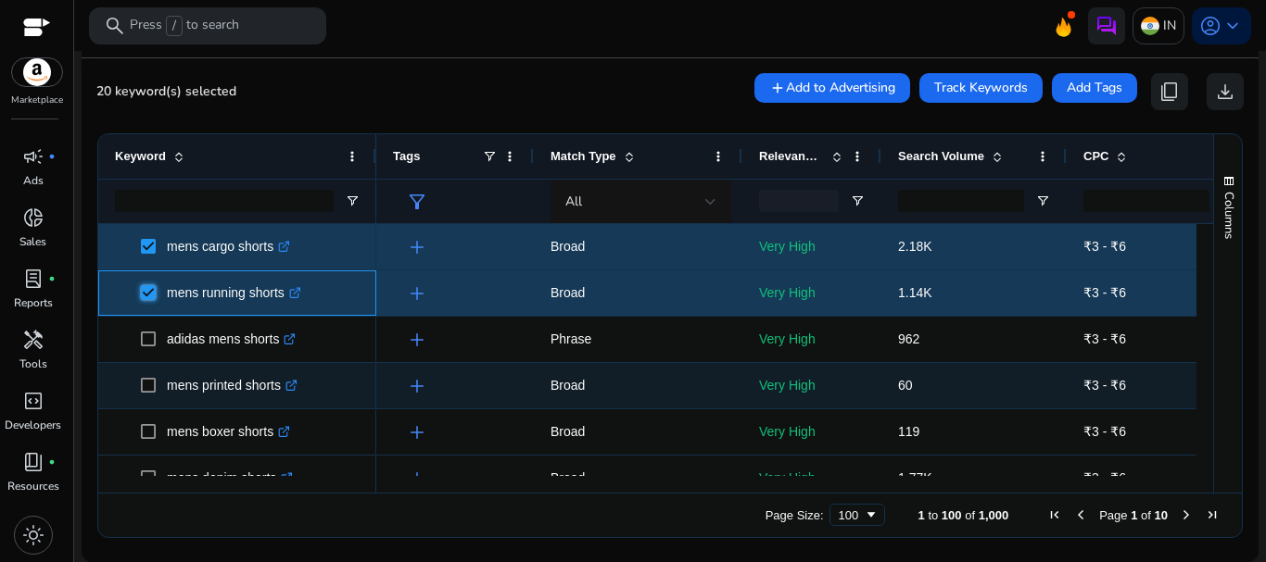
scroll to position [906, 0]
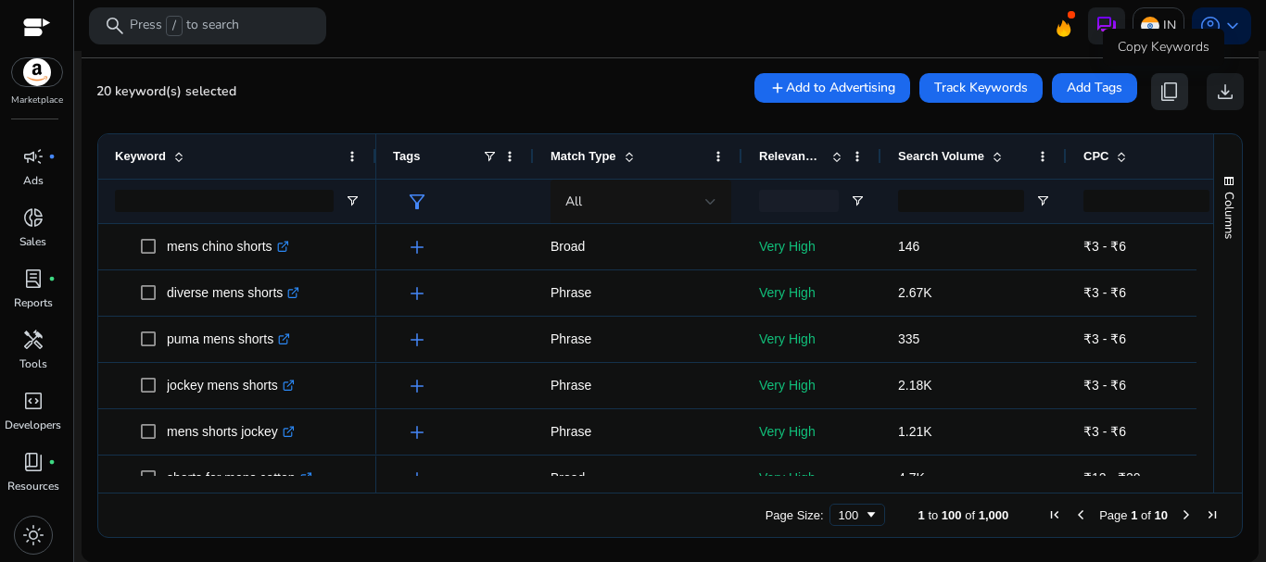
click at [1160, 87] on span "content_copy" at bounding box center [1169, 92] width 22 height 22
